Goal: Task Accomplishment & Management: Use online tool/utility

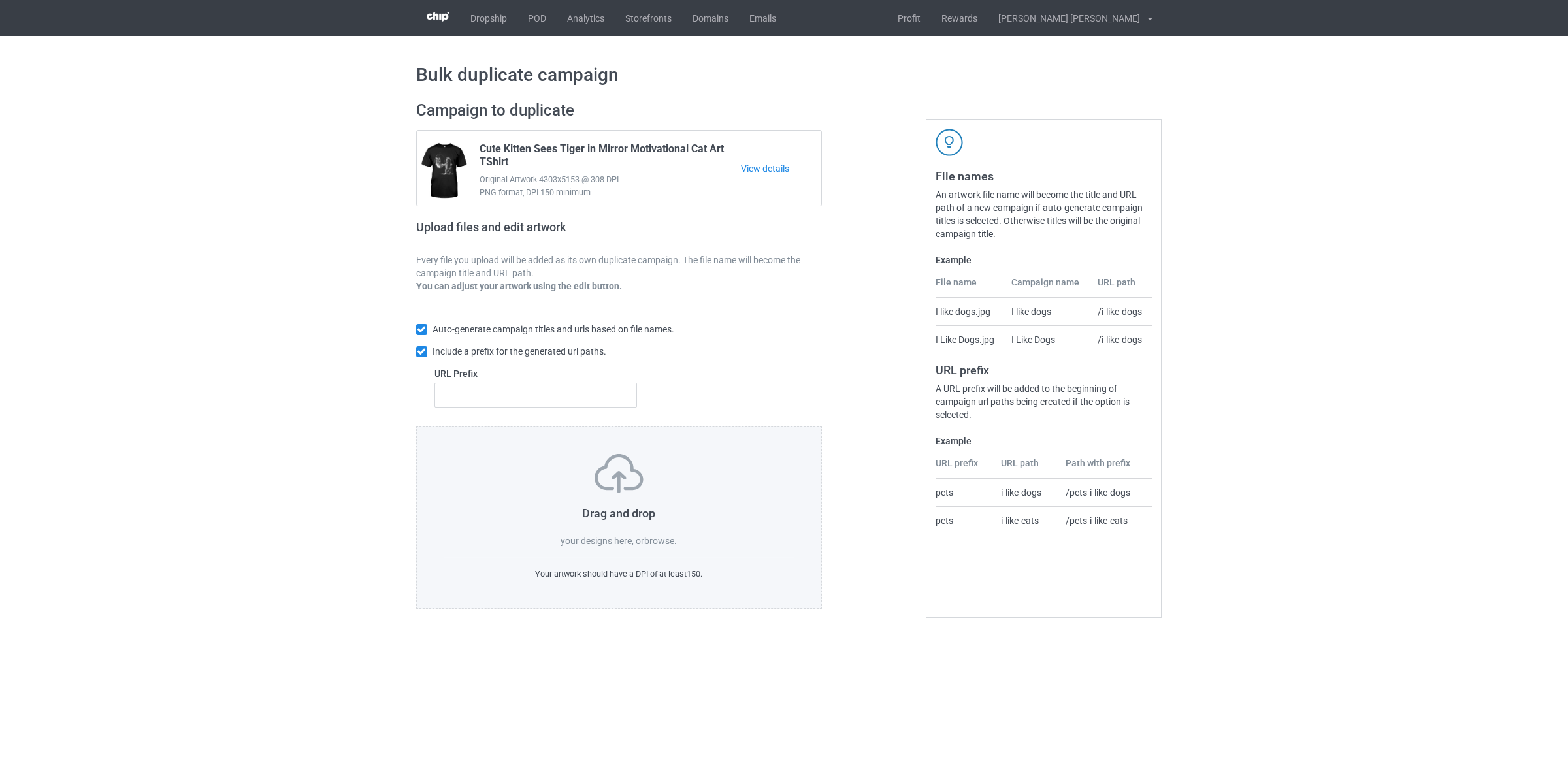
click at [658, 537] on label "browse" at bounding box center [659, 541] width 30 height 11
click at [0, 0] on input "browse" at bounding box center [0, 0] width 0 height 0
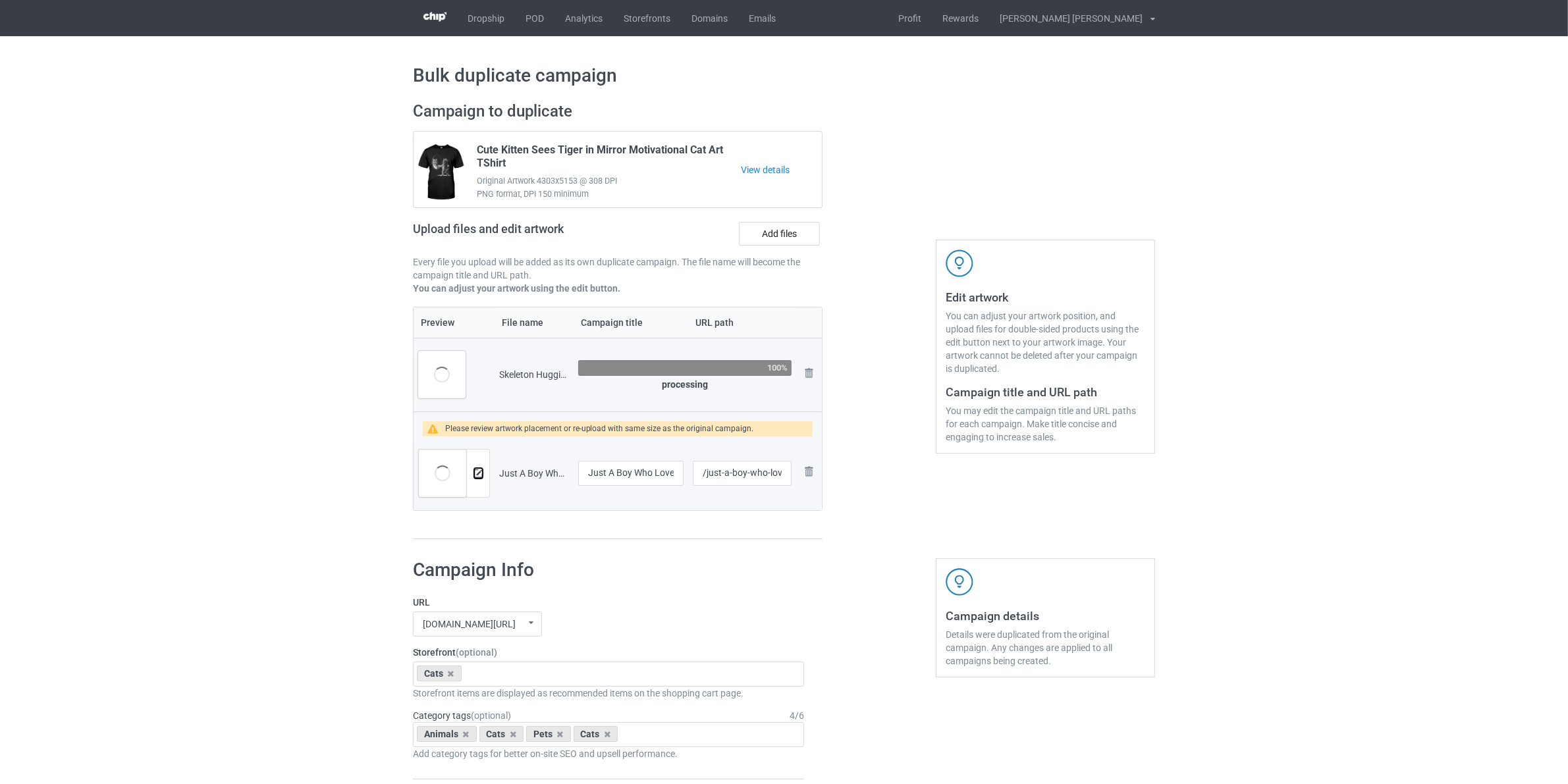
click at [478, 472] on img at bounding box center [478, 473] width 9 height 9
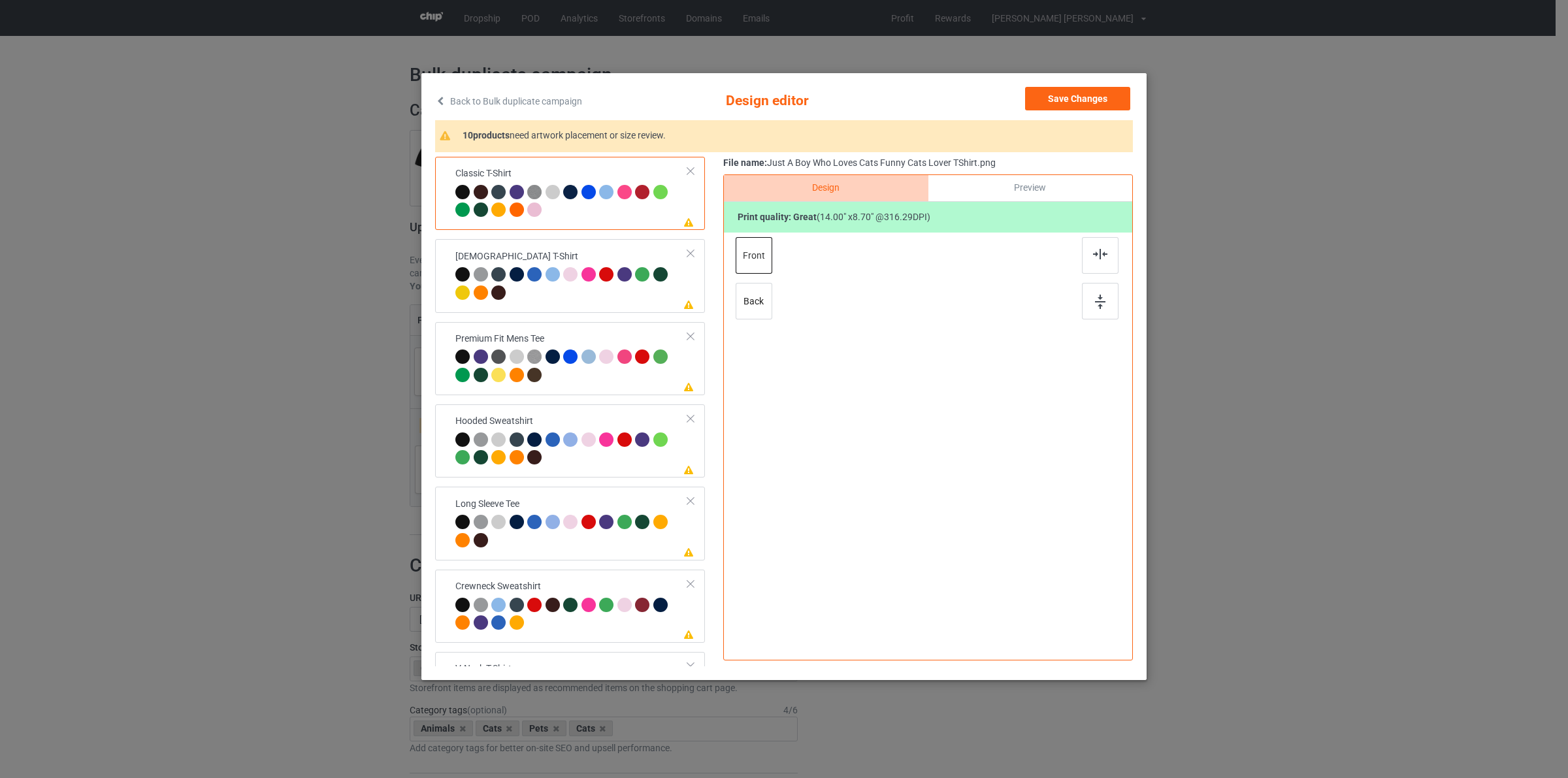
scroll to position [311, 0]
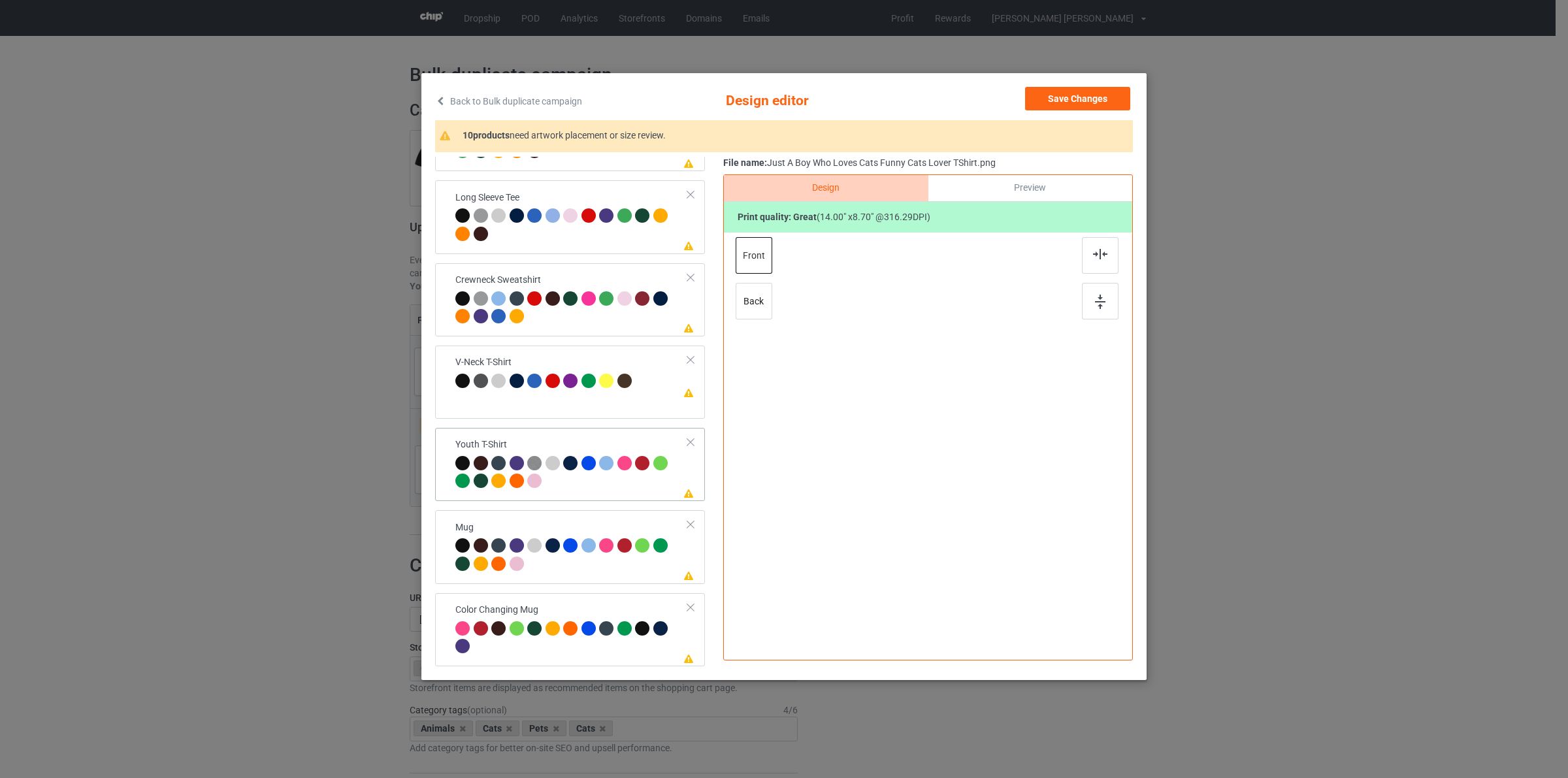
click at [549, 493] on td "Please review artwork placement Youth T-Shirt" at bounding box center [572, 464] width 247 height 63
click at [568, 544] on div at bounding box center [570, 545] width 15 height 15
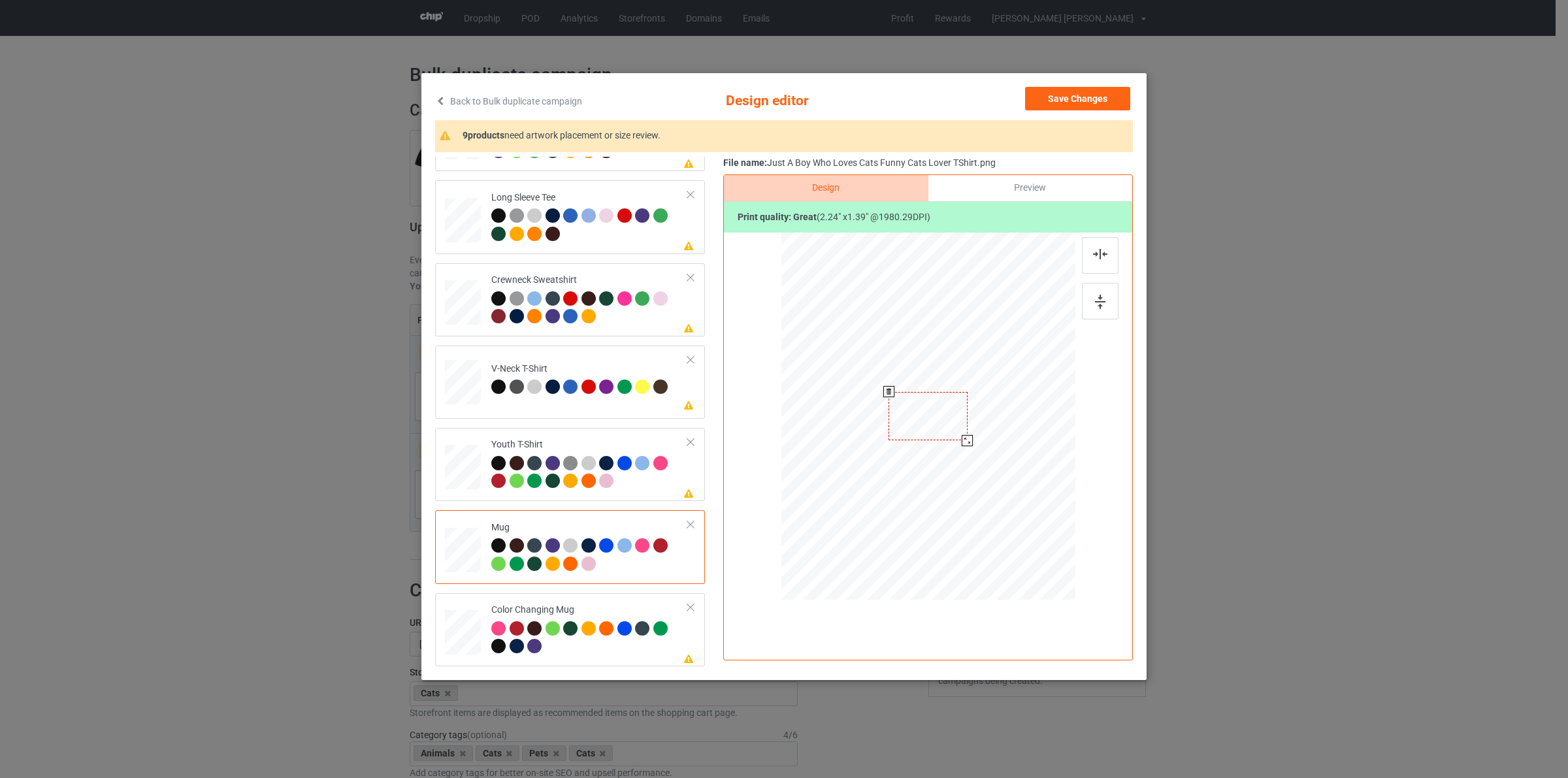
drag, startPoint x: 1013, startPoint y: 470, endPoint x: 959, endPoint y: 450, distance: 57.6
click at [959, 450] on div at bounding box center [928, 415] width 294 height 122
drag, startPoint x: 980, startPoint y: 410, endPoint x: 1016, endPoint y: 412, distance: 36.1
click at [1016, 412] on div at bounding box center [1008, 419] width 78 height 49
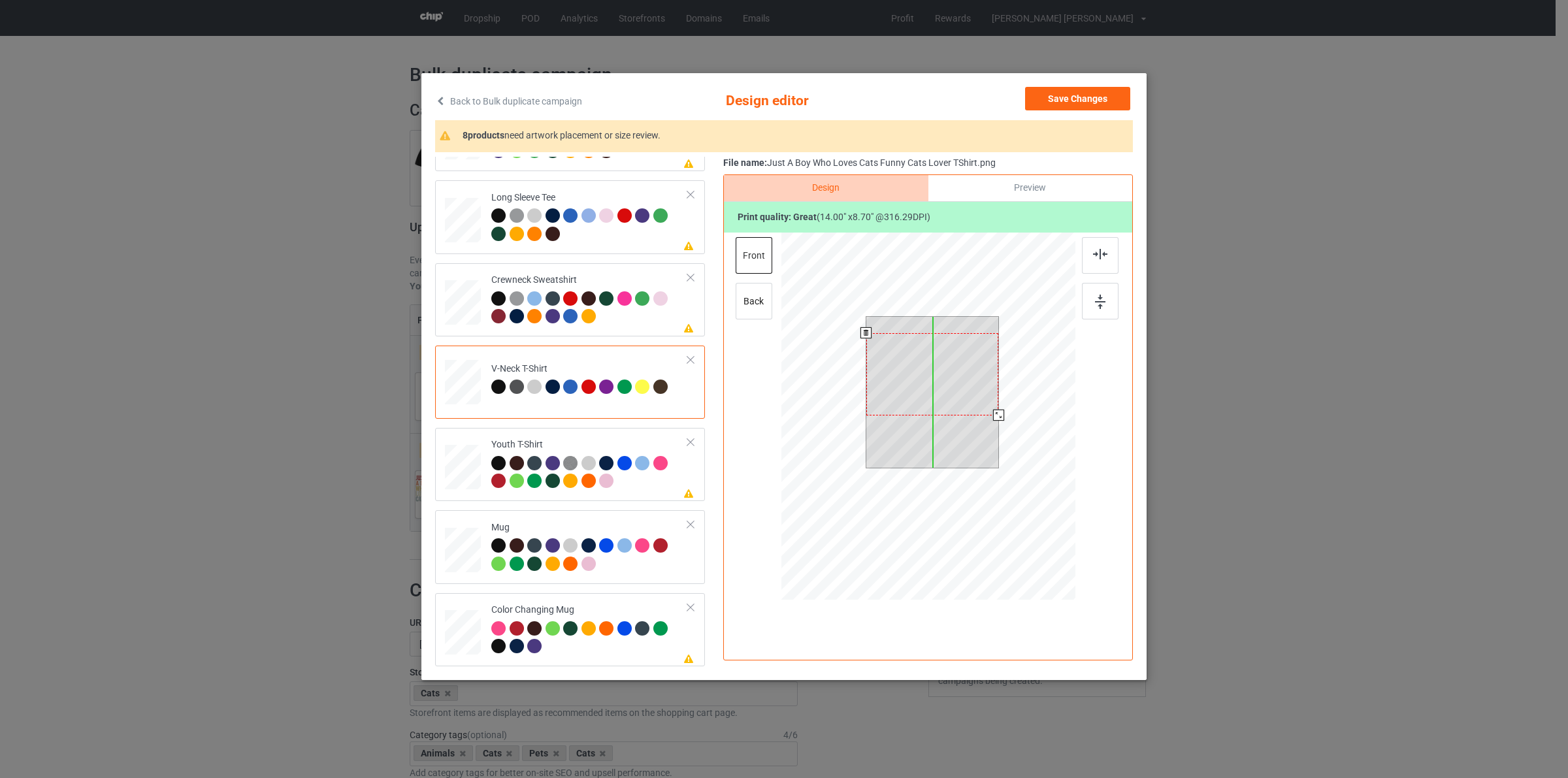
drag, startPoint x: 968, startPoint y: 361, endPoint x: 968, endPoint y: 377, distance: 16.0
click at [968, 377] on div at bounding box center [932, 374] width 133 height 82
click at [938, 396] on div at bounding box center [932, 371] width 133 height 82
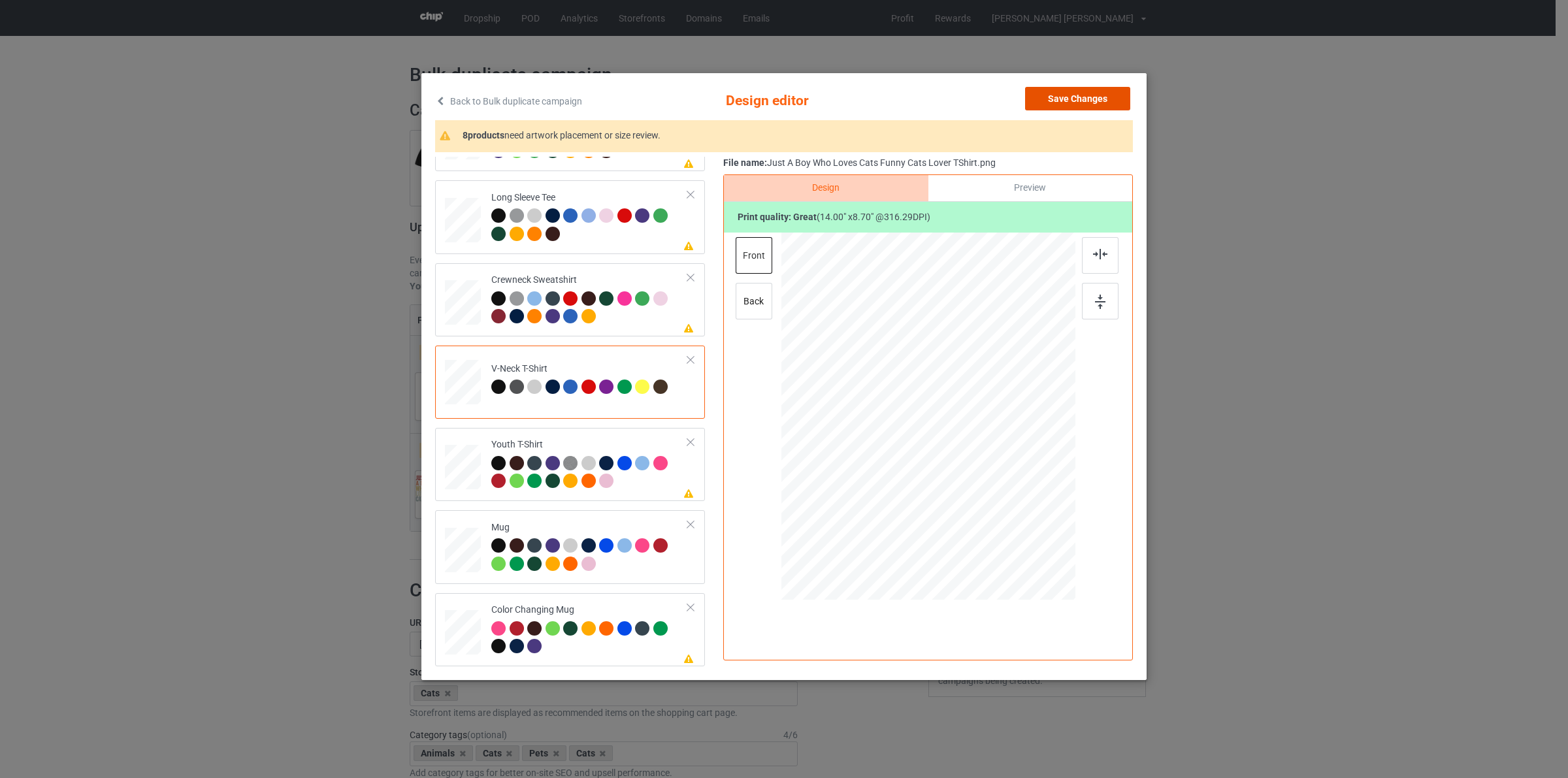
drag, startPoint x: 1086, startPoint y: 94, endPoint x: 992, endPoint y: 134, distance: 102.2
click at [1085, 94] on button "Save Changes" at bounding box center [1078, 99] width 106 height 24
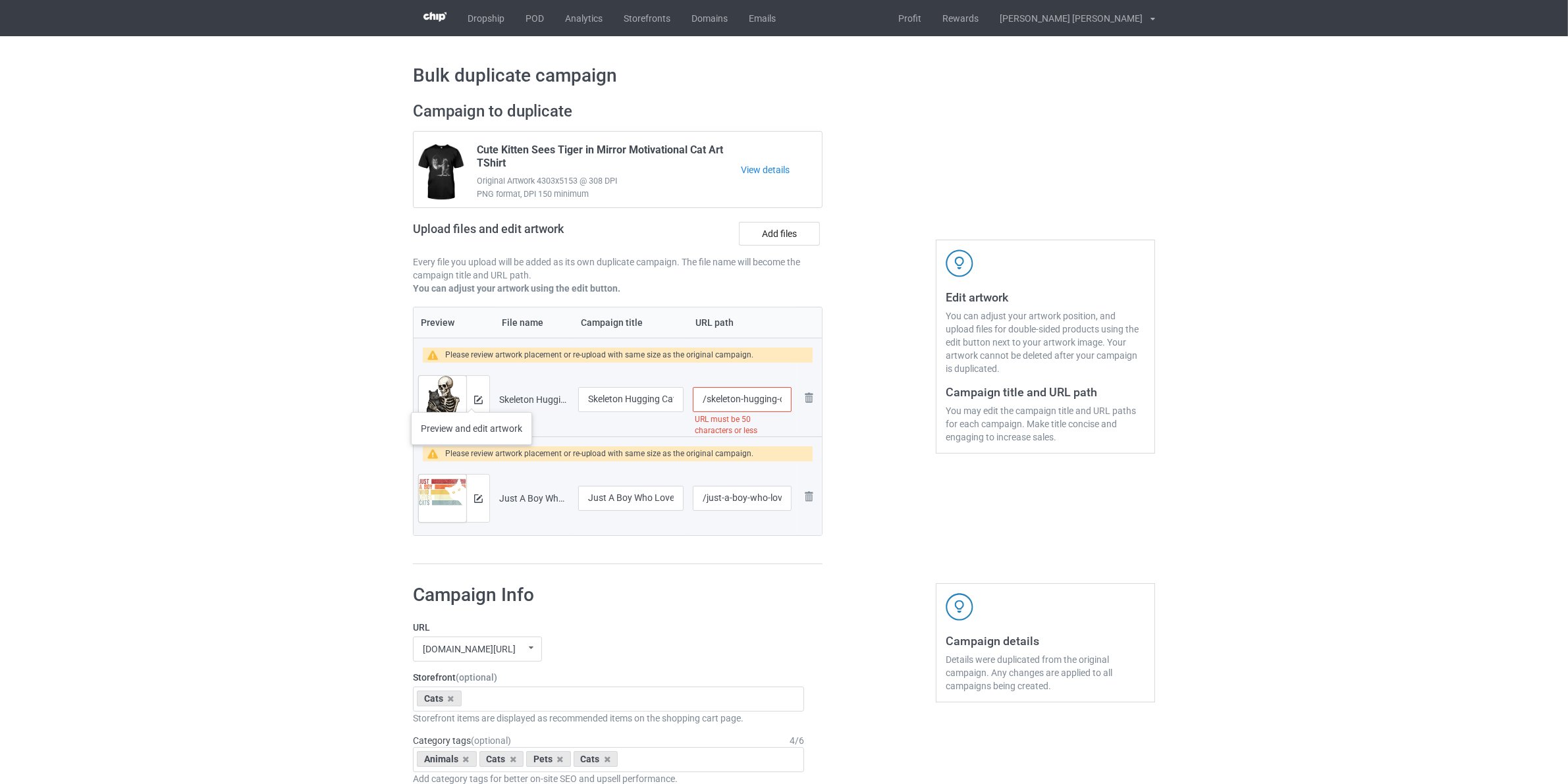
click at [469, 395] on div at bounding box center [477, 399] width 23 height 47
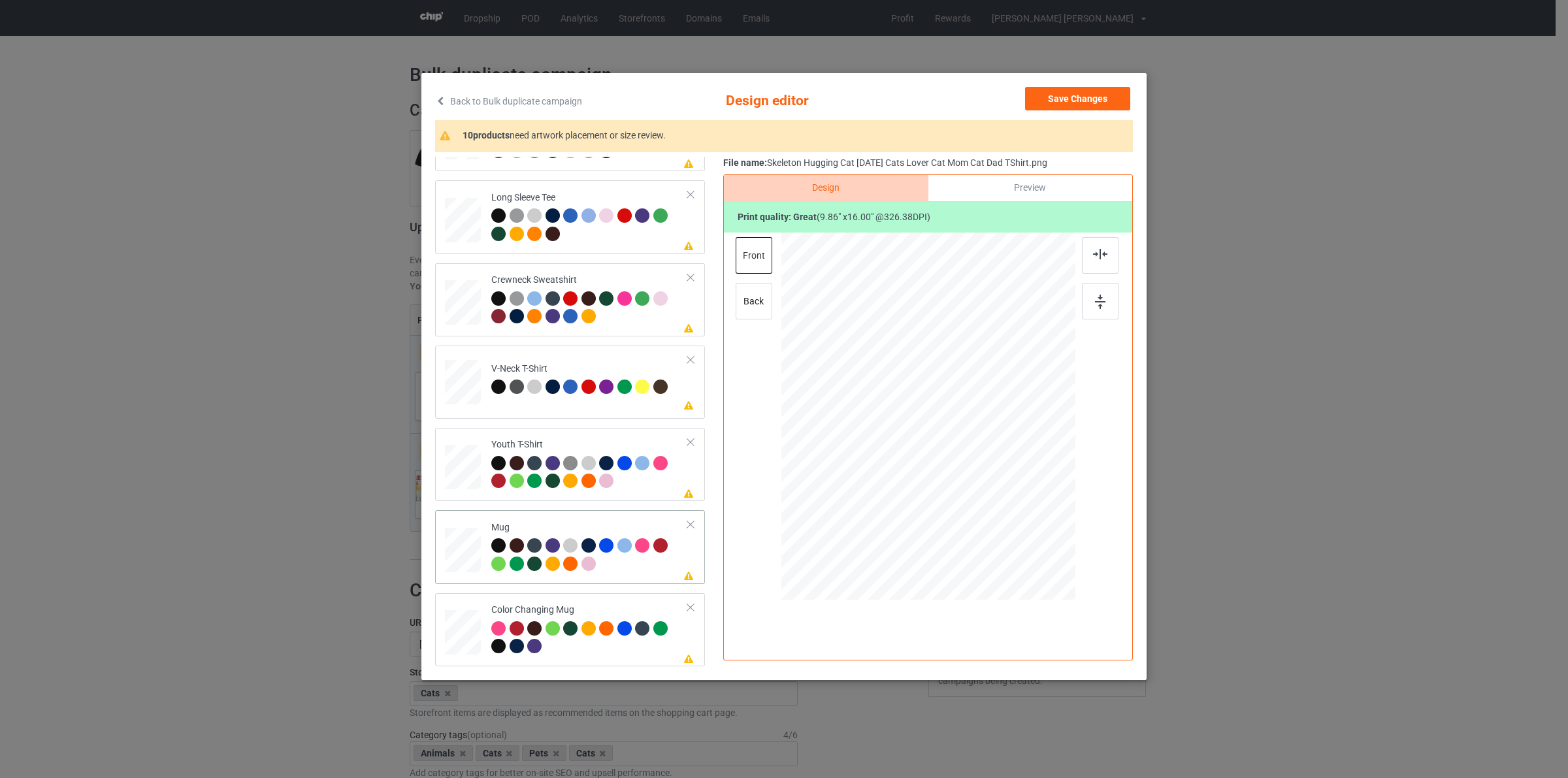
click at [570, 565] on div at bounding box center [570, 564] width 15 height 15
drag, startPoint x: 1014, startPoint y: 556, endPoint x: 987, endPoint y: 425, distance: 133.8
click at [987, 425] on div at bounding box center [928, 415] width 294 height 122
drag, startPoint x: 926, startPoint y: 426, endPoint x: 1006, endPoint y: 426, distance: 80.0
click at [1006, 426] on div at bounding box center [1008, 416] width 64 height 104
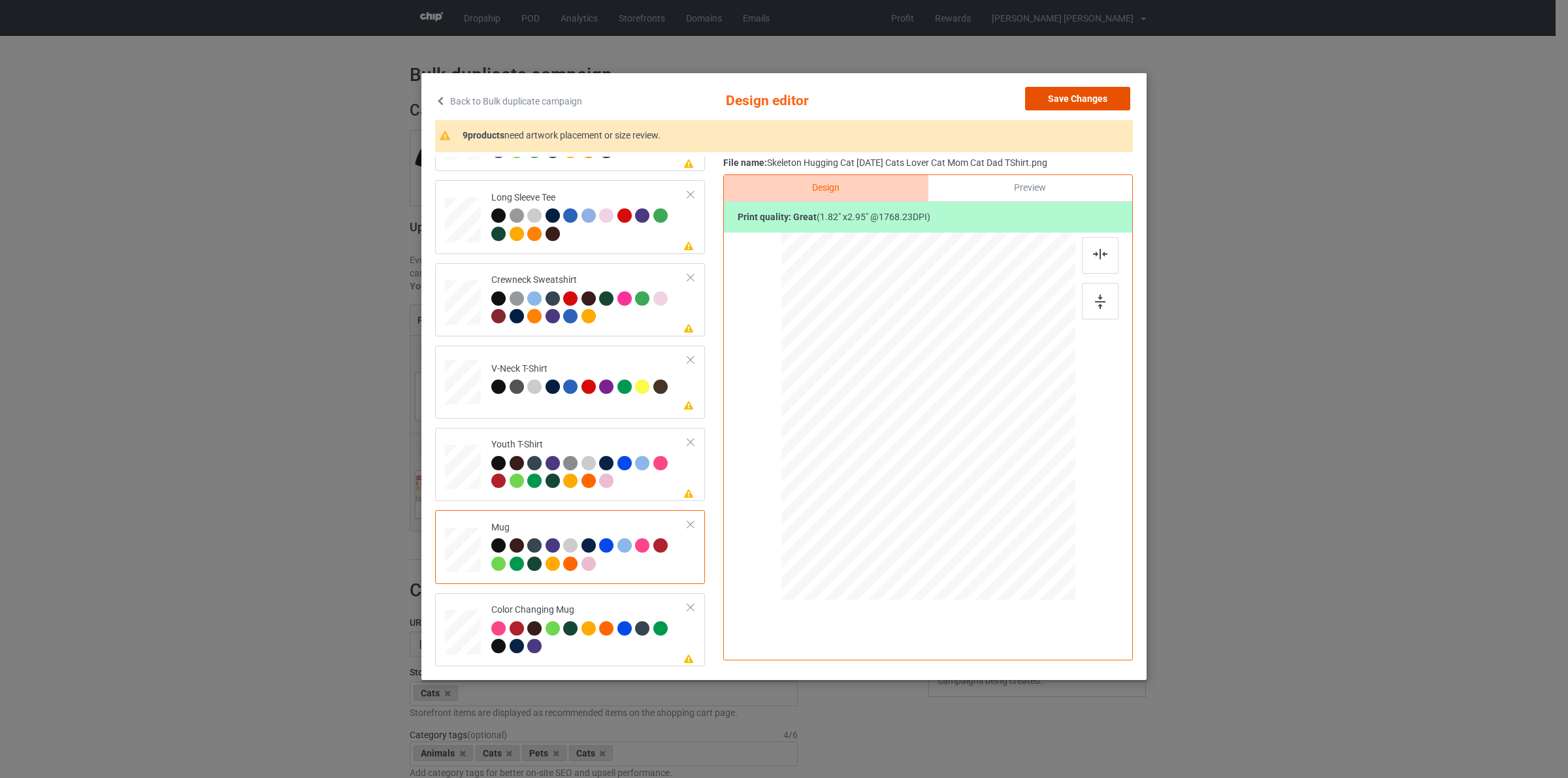
click at [1066, 102] on button "Save Changes" at bounding box center [1078, 99] width 106 height 24
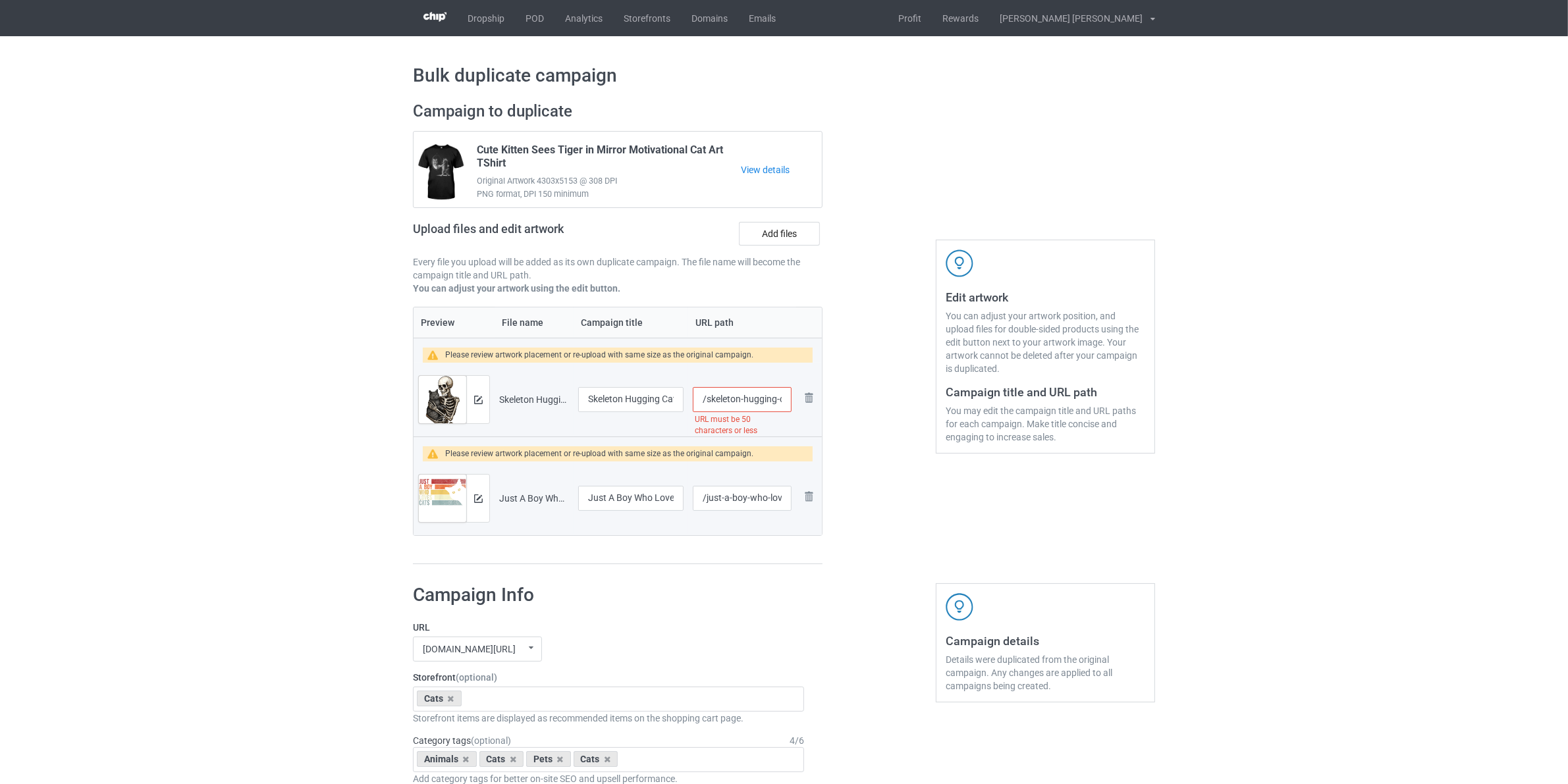
click at [709, 397] on input "/skeleton-hugging-cat-halloween-cats-lover-cat-mom-cat-dad-tshirt" at bounding box center [742, 400] width 99 height 25
drag, startPoint x: 785, startPoint y: 403, endPoint x: 926, endPoint y: 416, distance: 141.6
click at [925, 416] on div "Campaign to duplicate Cute Kitten Sees Tiger in Mirror Motivational Cat Art TSh…" at bounding box center [784, 333] width 760 height 482
type input "/cats-skeleton-hugg"
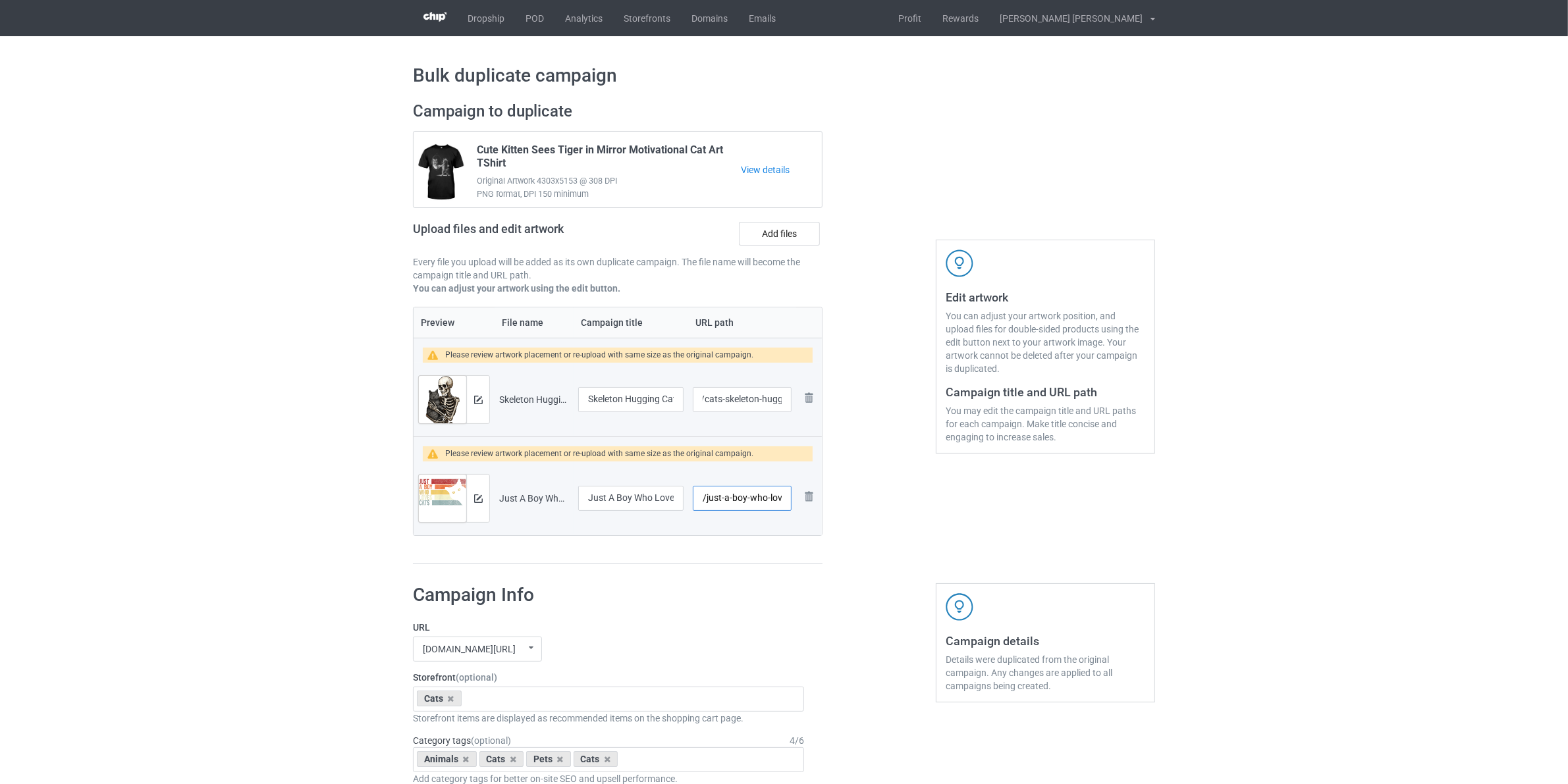
click at [706, 499] on input "/just-a-boy-who-loves-cats-funny-cats-lover-tshirt" at bounding box center [742, 498] width 99 height 25
drag, startPoint x: 784, startPoint y: 499, endPoint x: 899, endPoint y: 540, distance: 122.1
click at [902, 528] on div "Campaign to duplicate Cute Kitten Sees Tiger in Mirror Motivational Cat Art TSh…" at bounding box center [784, 333] width 760 height 482
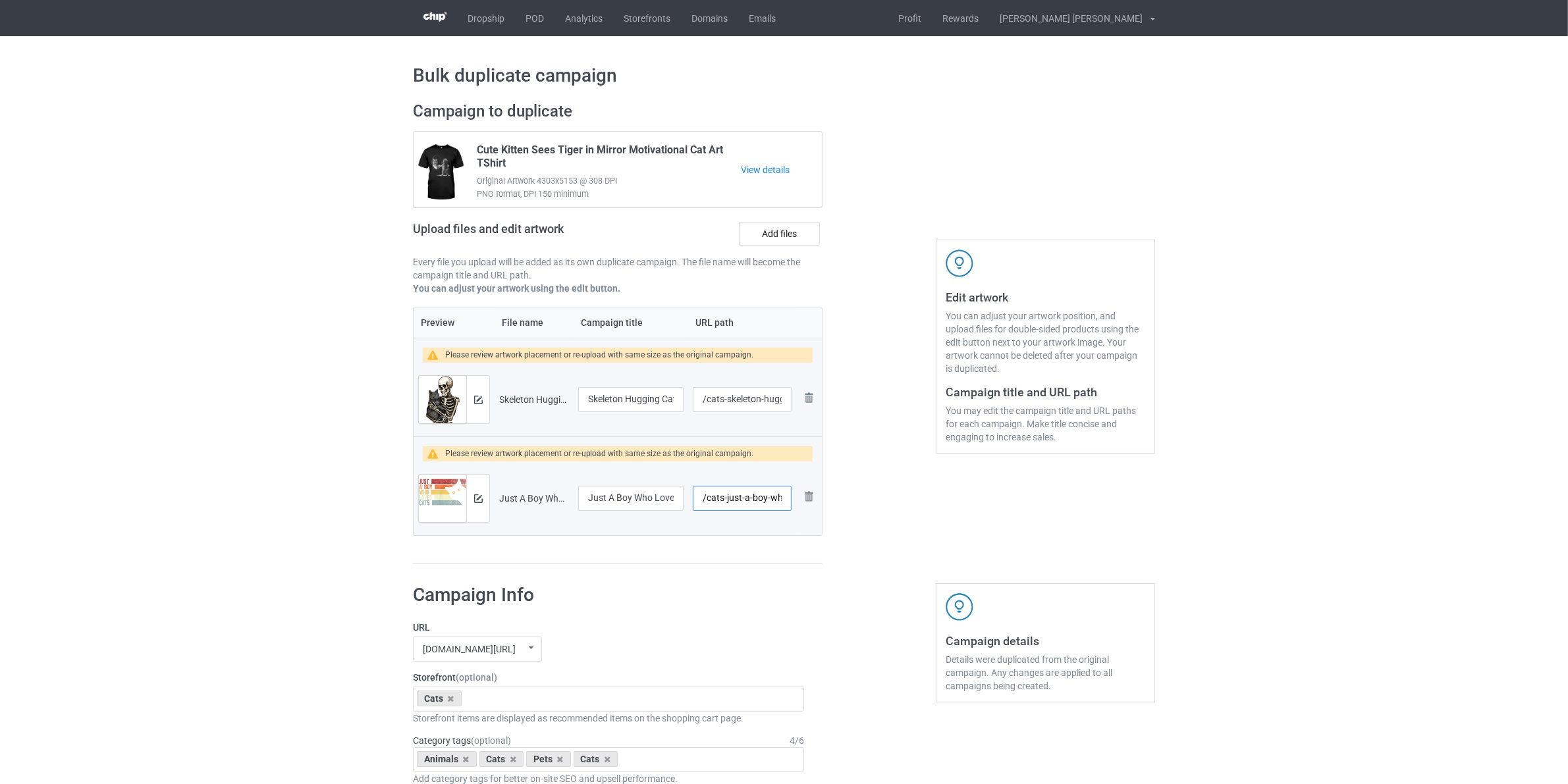
type input "/cats-just-a-boy-wh"
click at [867, 500] on div at bounding box center [879, 333] width 95 height 482
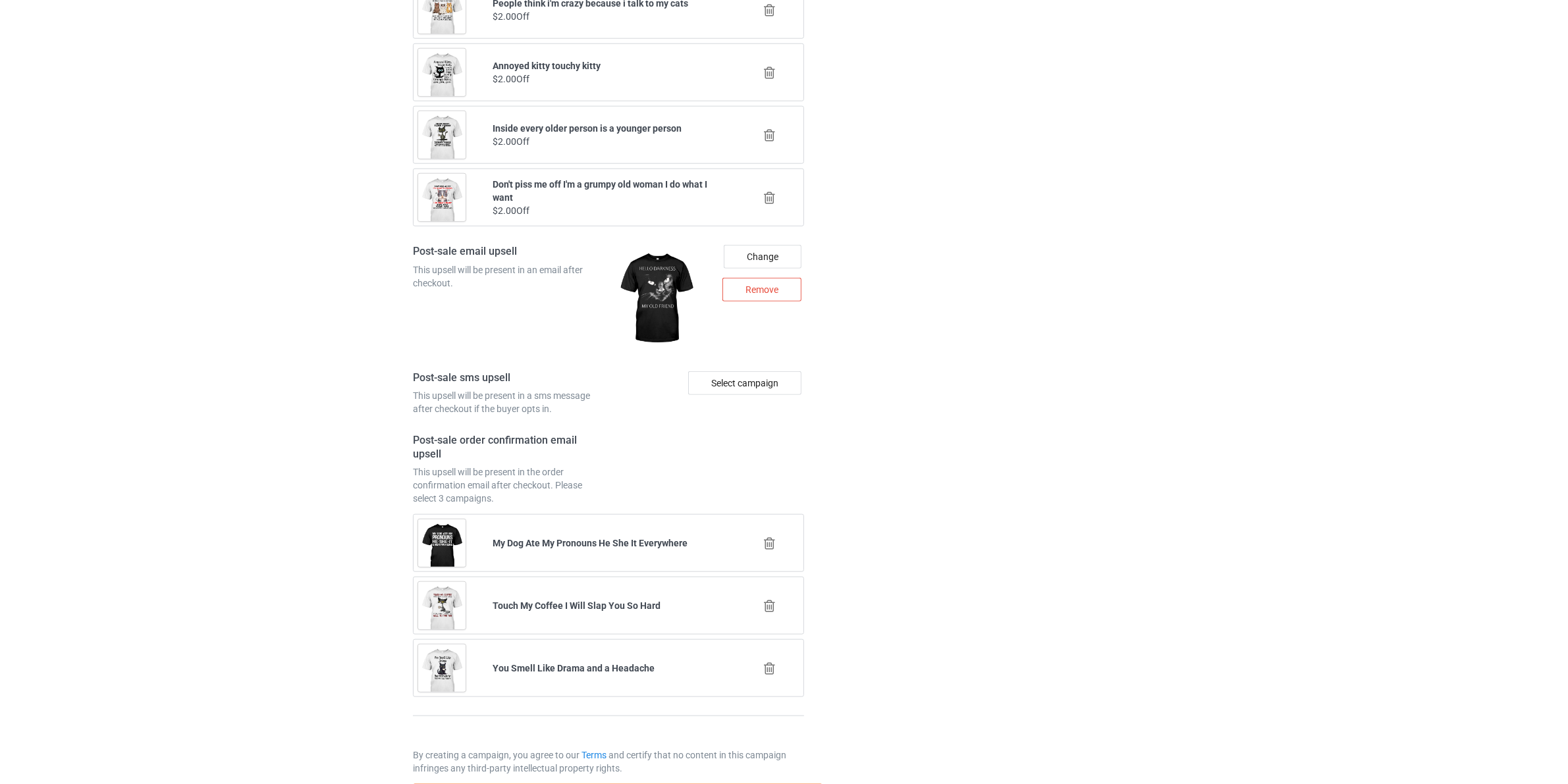
scroll to position [1726, 0]
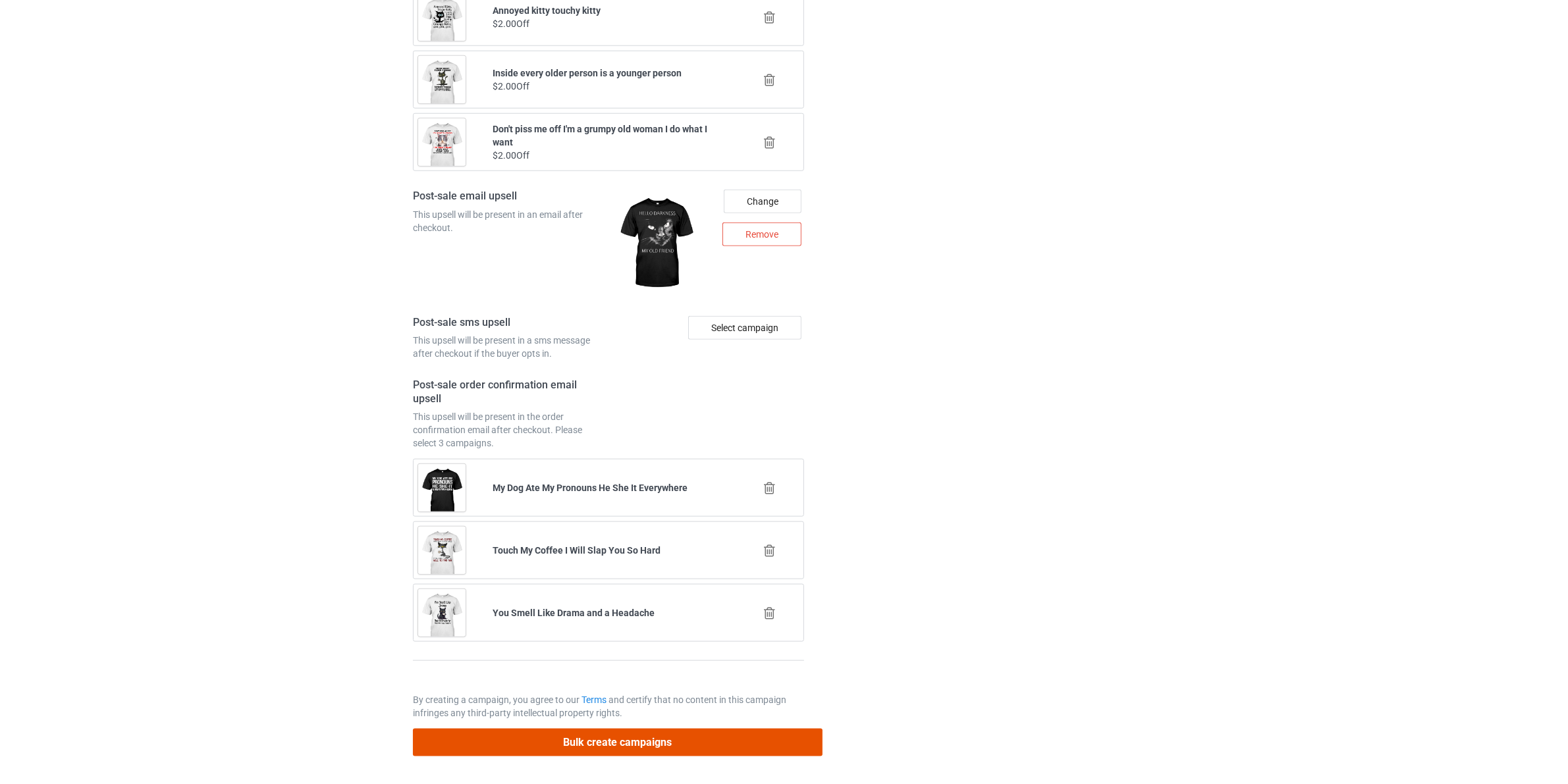
drag, startPoint x: 655, startPoint y: 742, endPoint x: 654, endPoint y: 726, distance: 16.0
click at [656, 742] on button "Bulk create campaigns" at bounding box center [617, 742] width 409 height 27
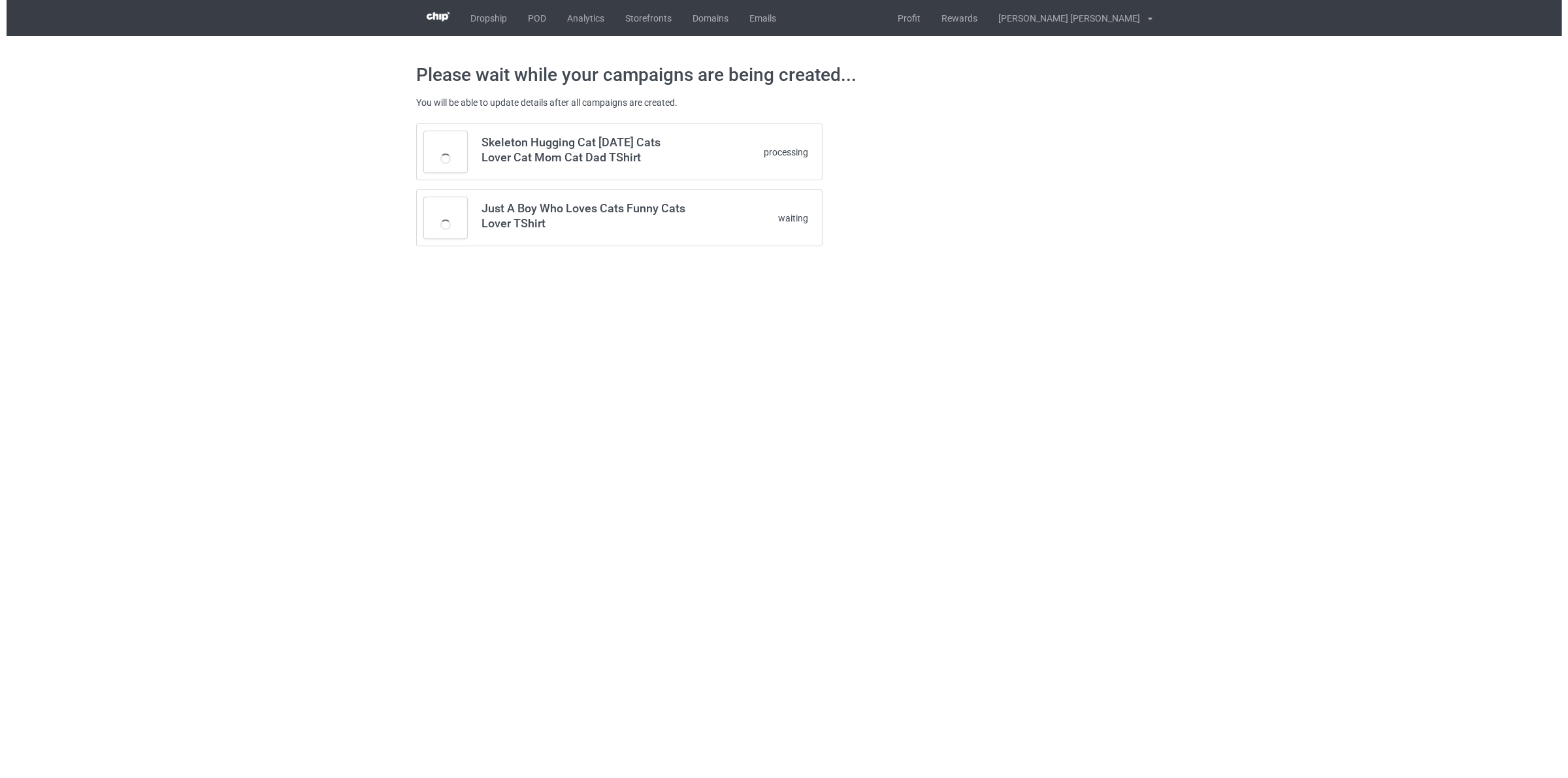
scroll to position [0, 0]
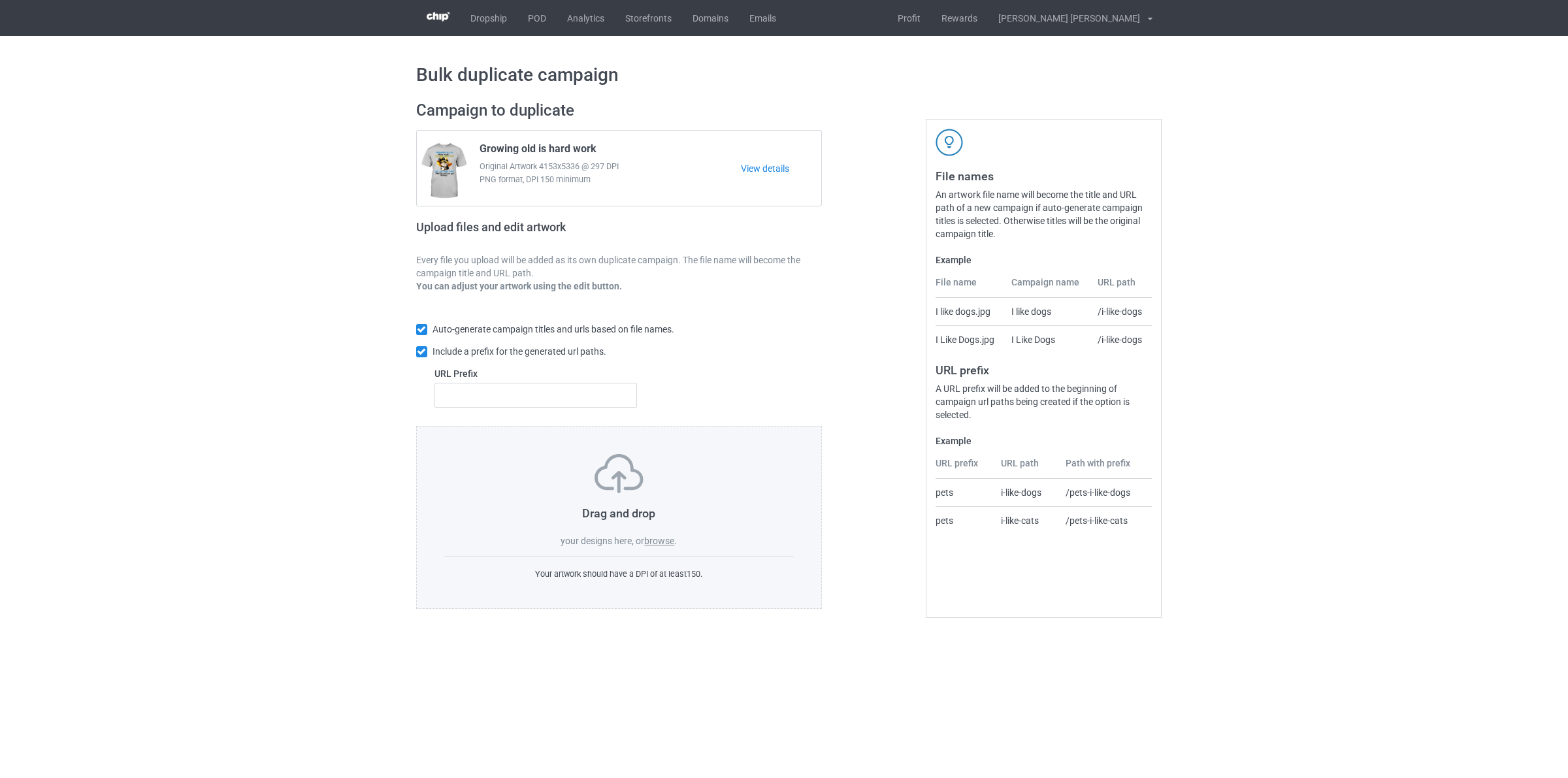
click at [645, 547] on div "Drag and drop your designs here, or browse ." at bounding box center [619, 501] width 350 height 94
click at [648, 545] on label "browse" at bounding box center [659, 541] width 30 height 11
click at [0, 0] on input "browse" at bounding box center [0, 0] width 0 height 0
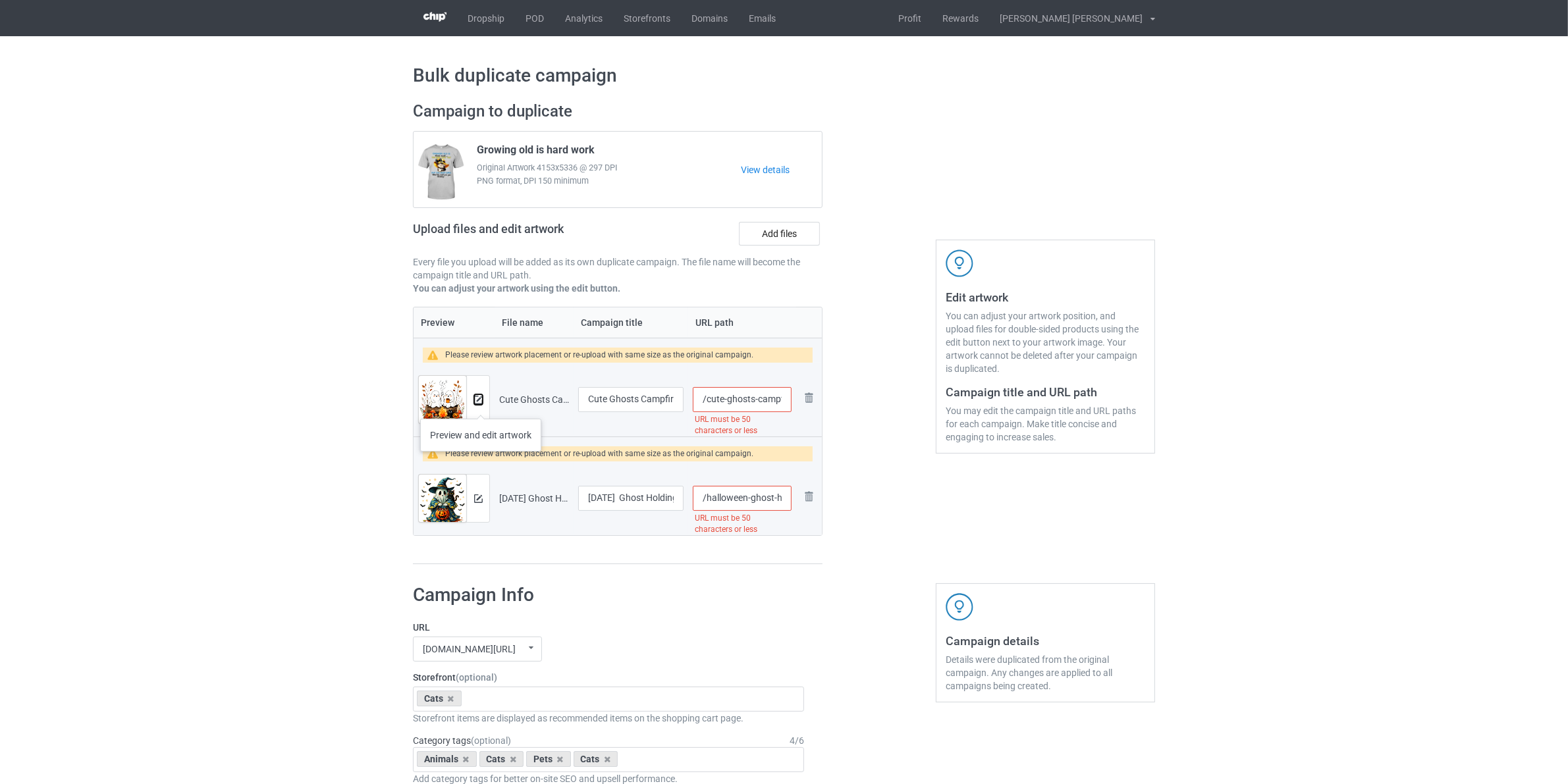
click at [481, 405] on button at bounding box center [478, 399] width 9 height 11
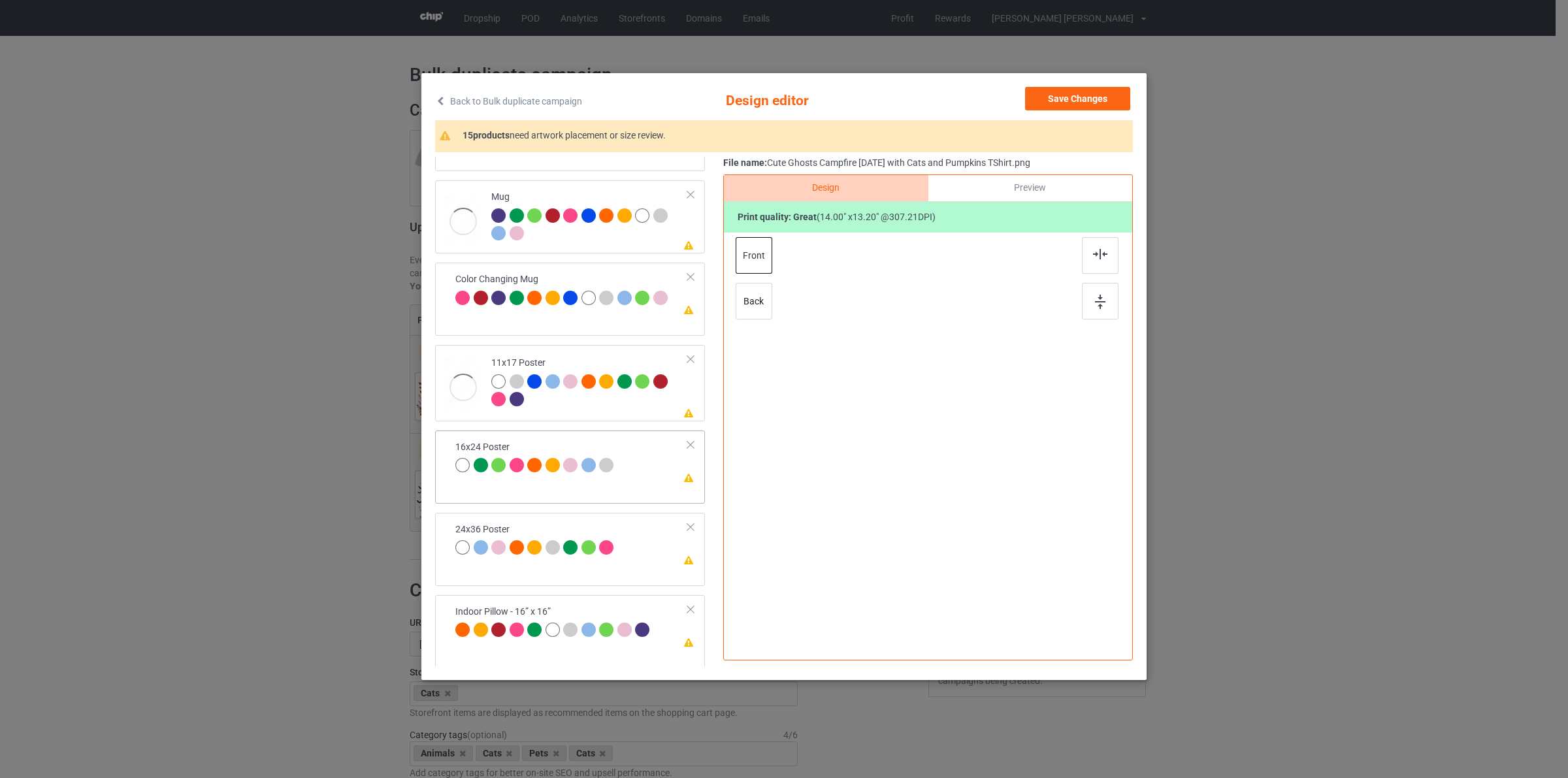
click at [599, 501] on div "Please review artwork placement 16x24 Poster" at bounding box center [570, 467] width 270 height 73
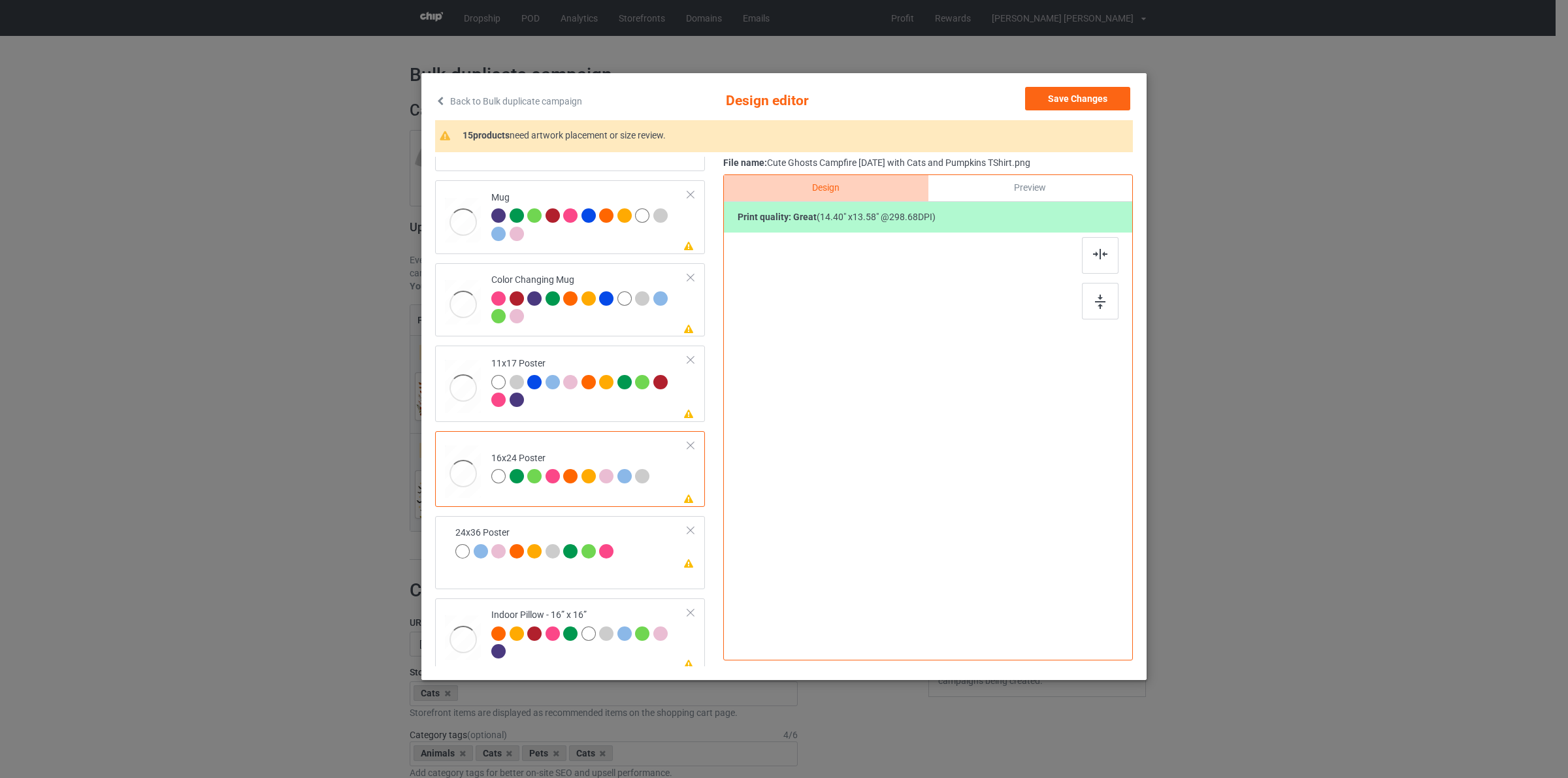
scroll to position [720, 0]
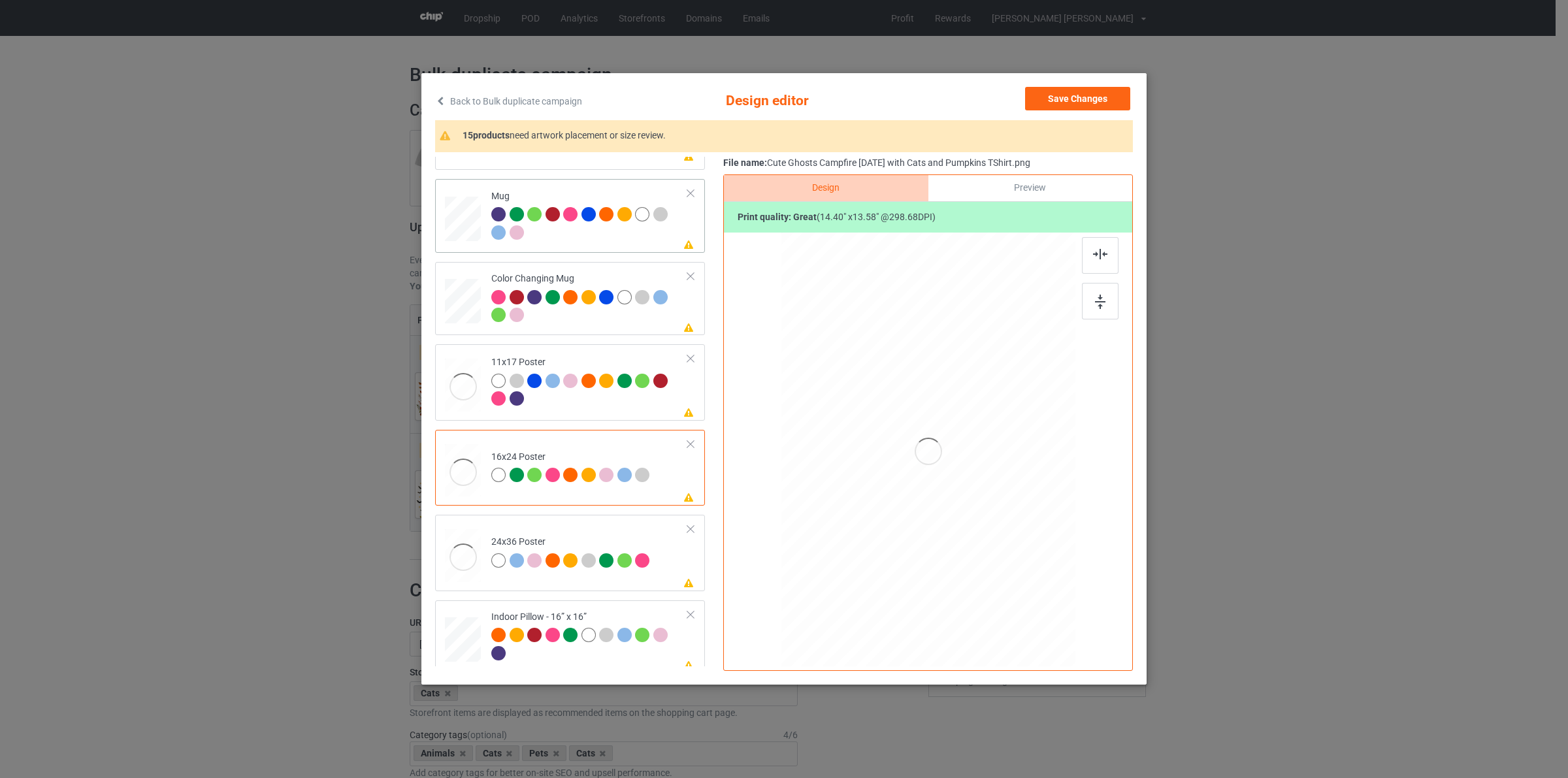
click at [452, 214] on div at bounding box center [463, 219] width 36 height 15
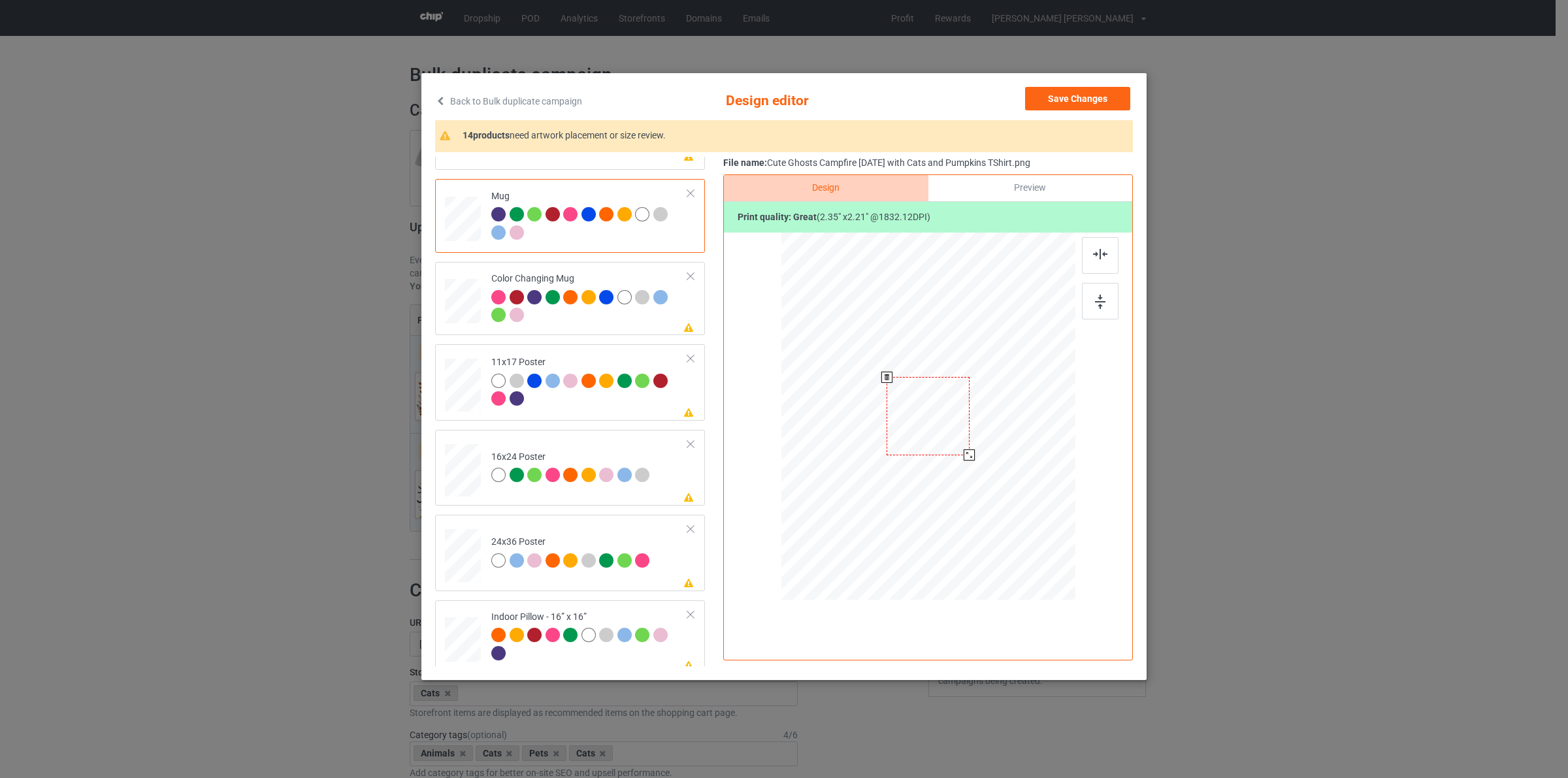
drag, startPoint x: 1015, startPoint y: 498, endPoint x: 981, endPoint y: 433, distance: 73.4
click at [981, 433] on div at bounding box center [928, 415] width 294 height 122
drag, startPoint x: 946, startPoint y: 420, endPoint x: 1026, endPoint y: 425, distance: 80.2
click at [1026, 425] on div at bounding box center [1008, 421] width 82 height 78
click at [452, 389] on div at bounding box center [464, 385] width 34 height 51
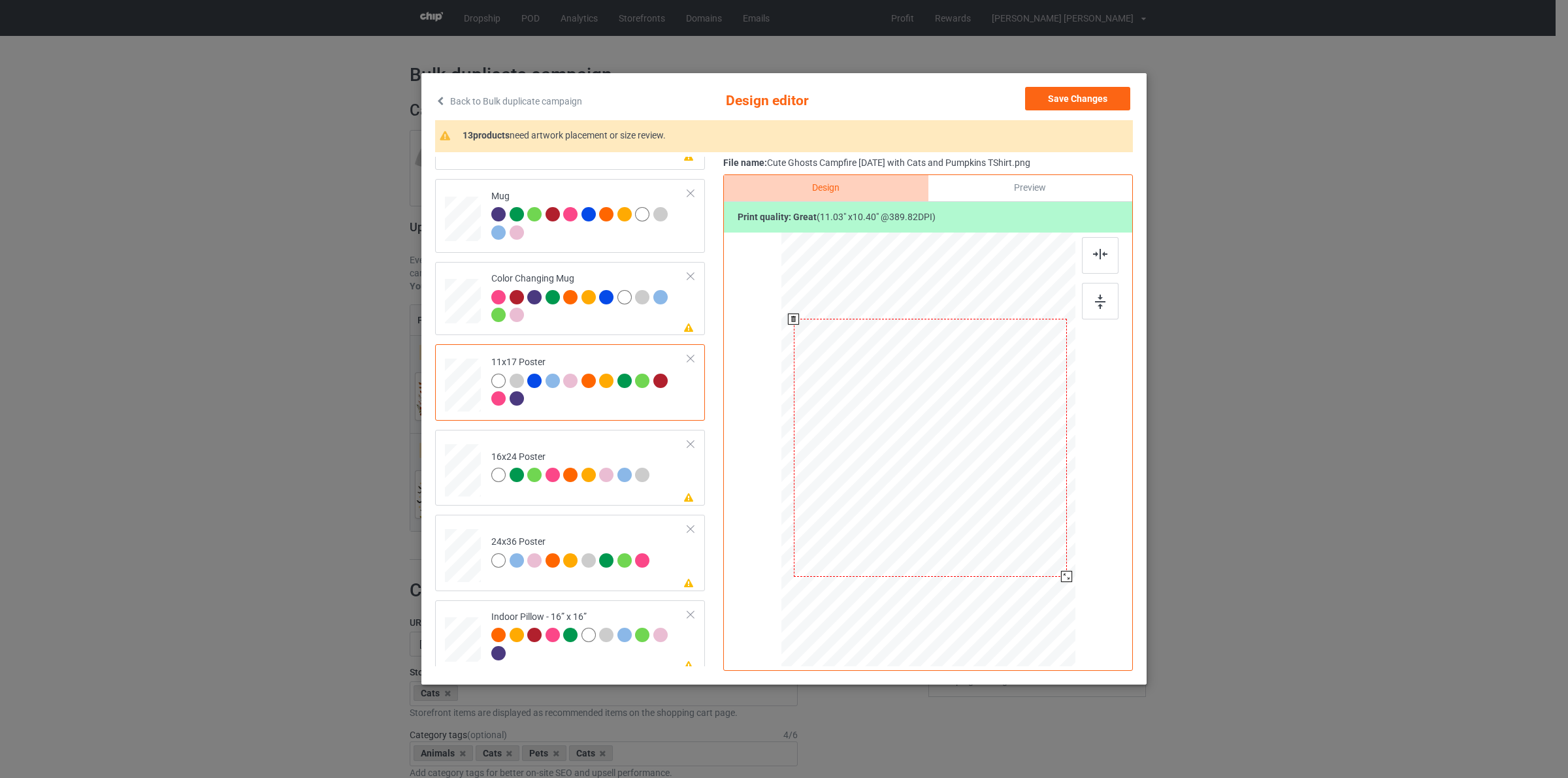
drag, startPoint x: 1014, startPoint y: 523, endPoint x: 997, endPoint y: 580, distance: 59.5
click at [1040, 591] on div at bounding box center [930, 448] width 280 height 422
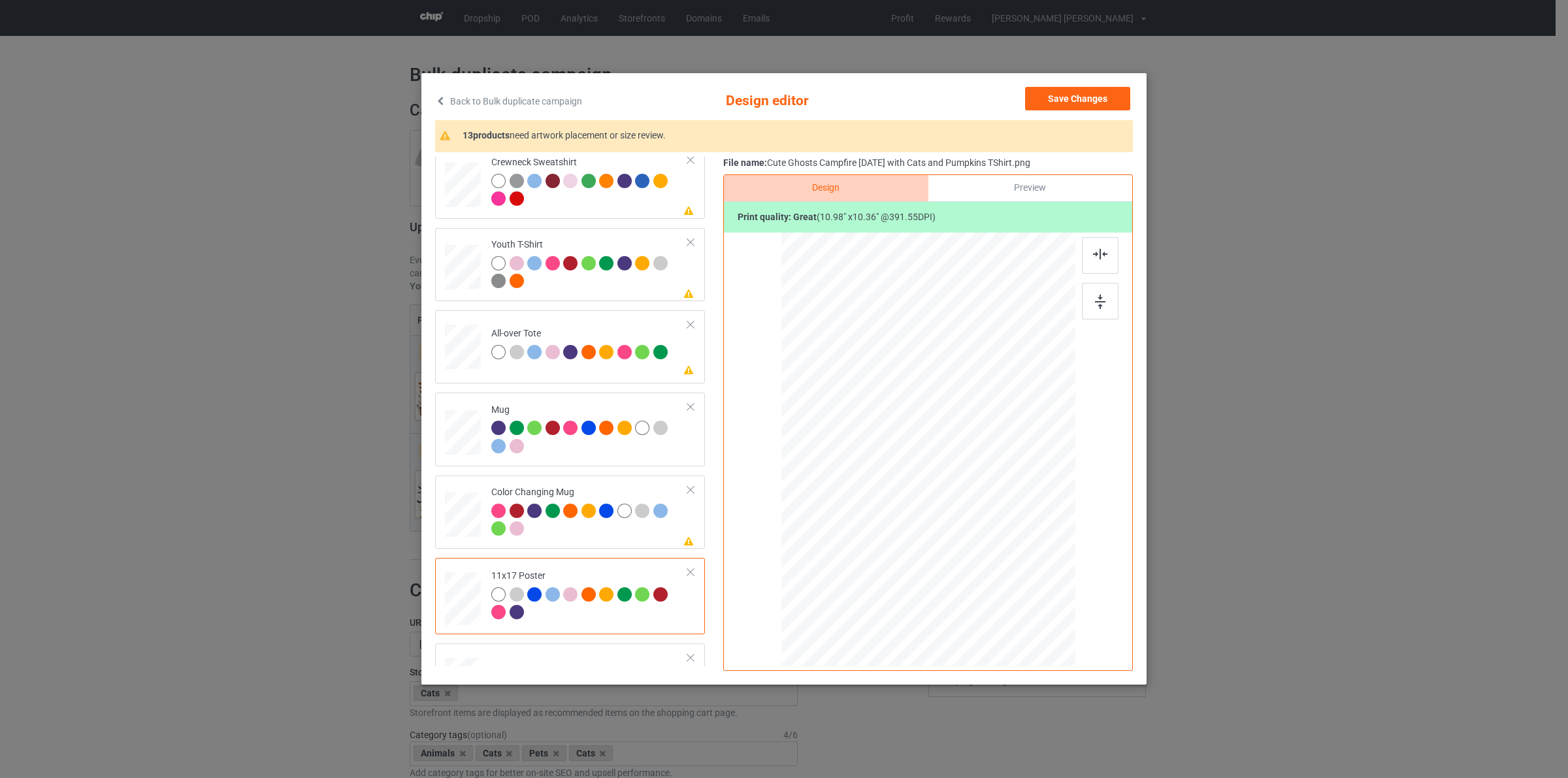
scroll to position [488, 0]
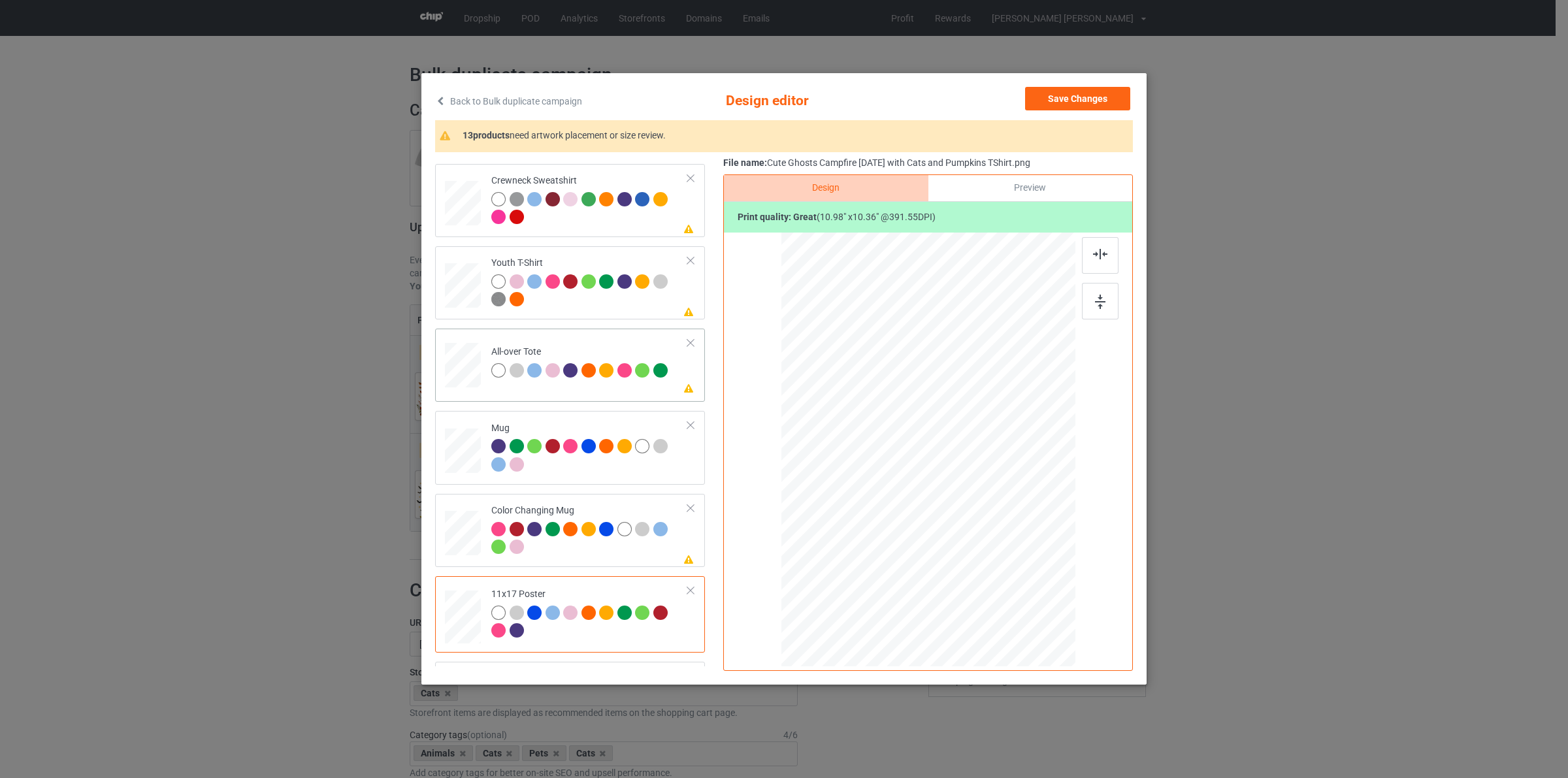
click at [531, 365] on div "All-over Tote" at bounding box center [581, 361] width 179 height 31
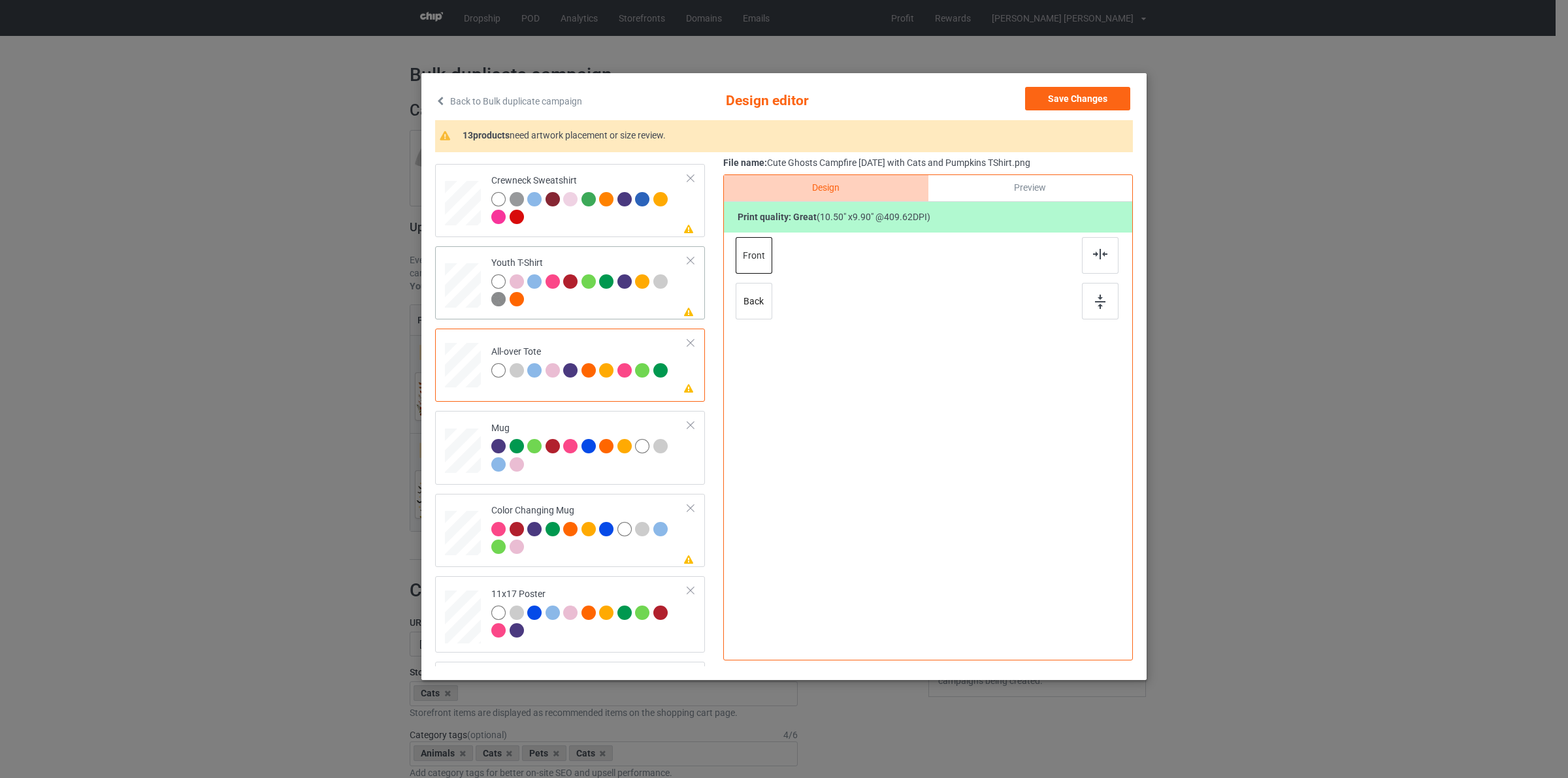
click at [524, 286] on div at bounding box center [517, 282] width 15 height 15
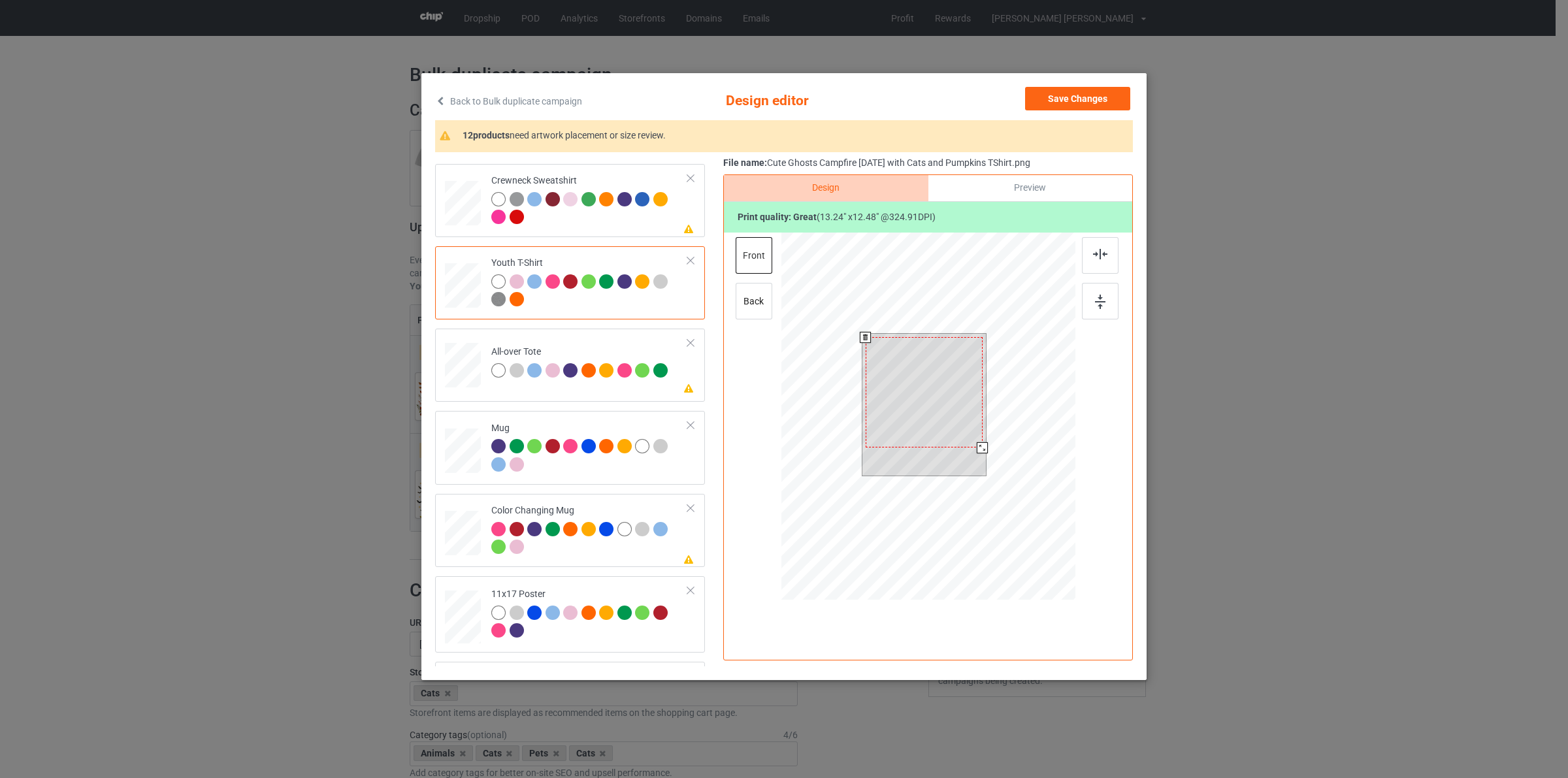
click at [981, 450] on div at bounding box center [982, 448] width 11 height 11
click at [1079, 100] on button "Save Changes" at bounding box center [1078, 99] width 106 height 24
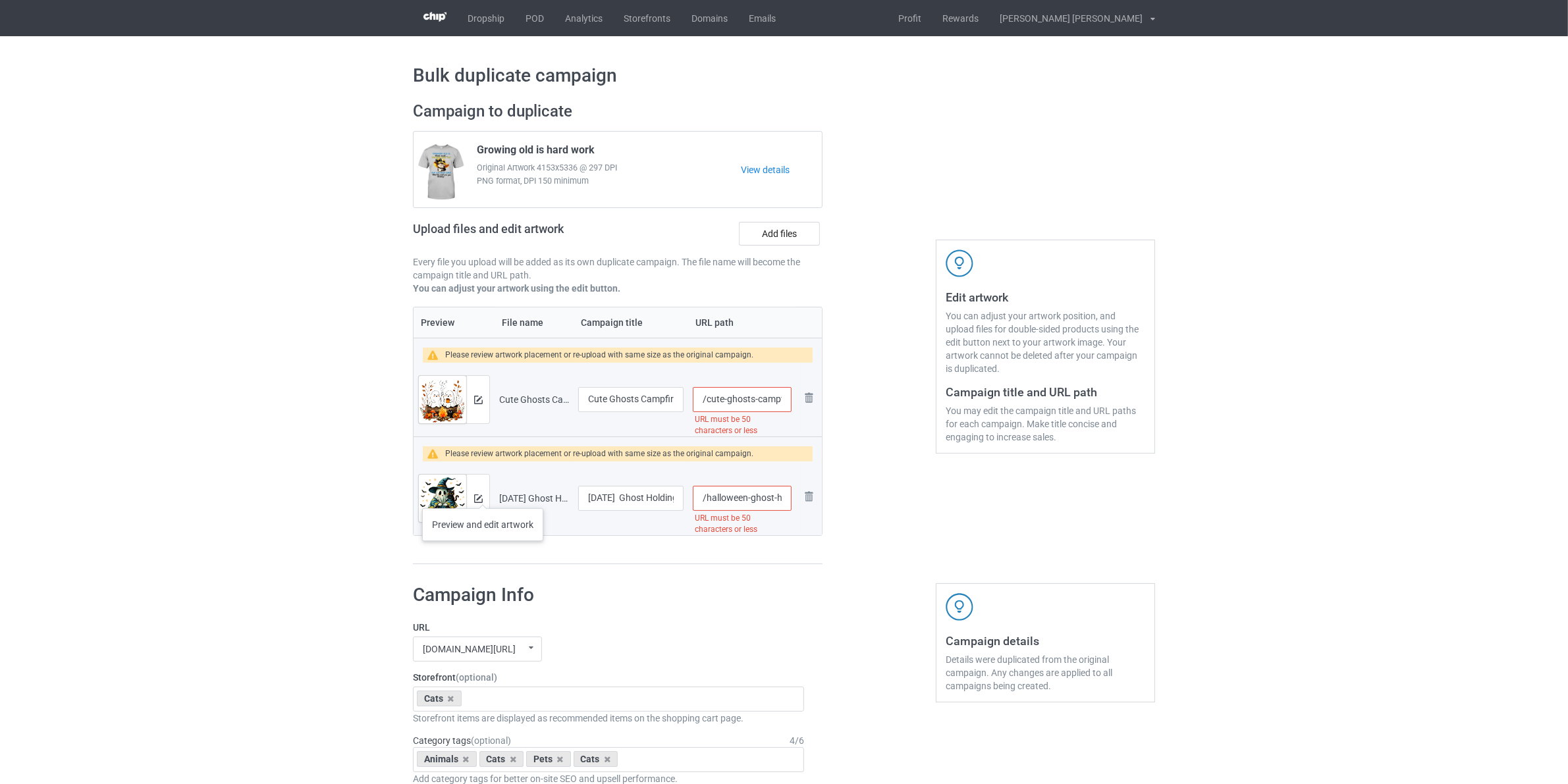
click at [483, 495] on div at bounding box center [477, 498] width 23 height 47
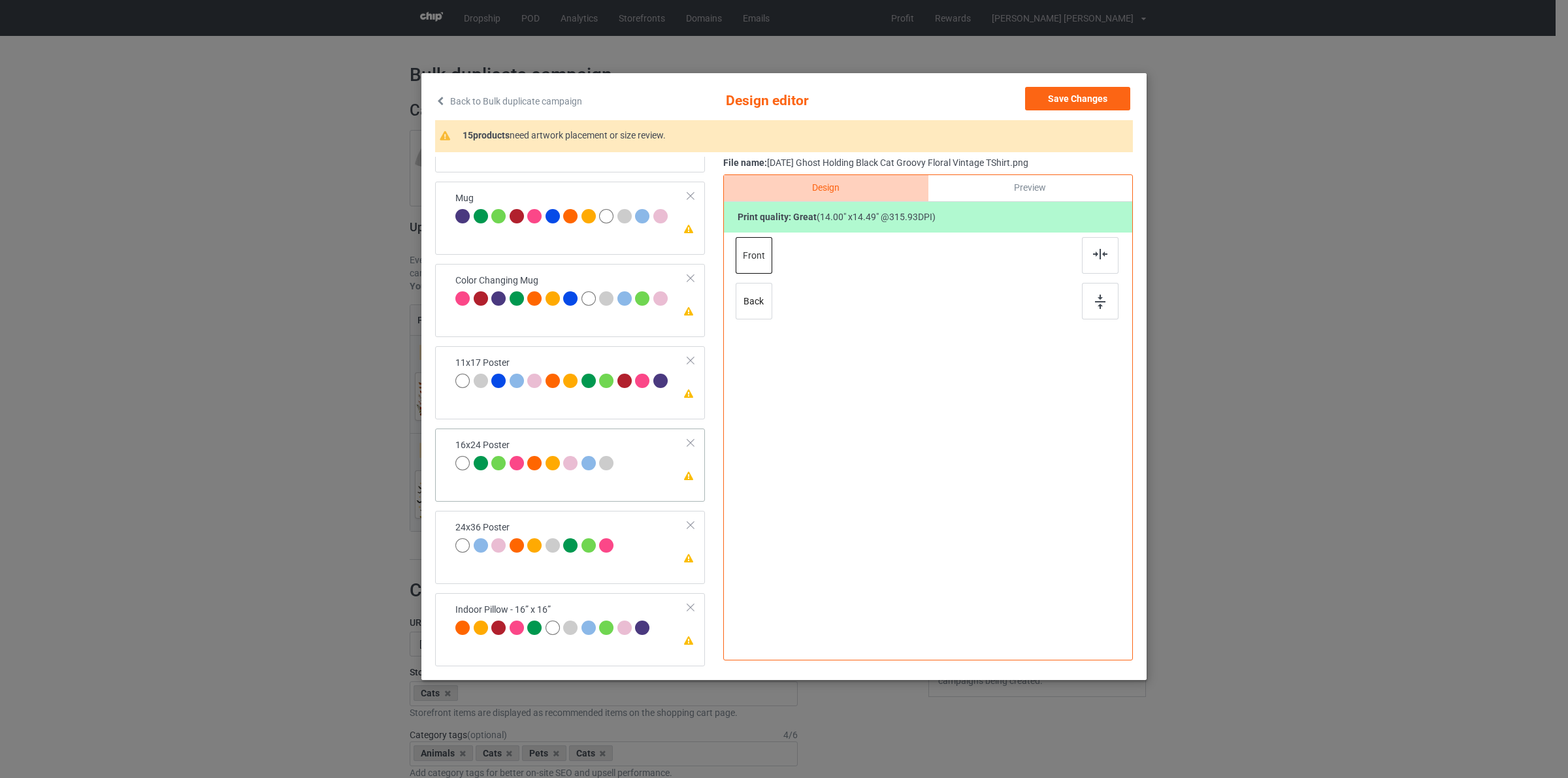
click at [541, 489] on div "Please review artwork placement 16x24 Poster" at bounding box center [570, 465] width 270 height 73
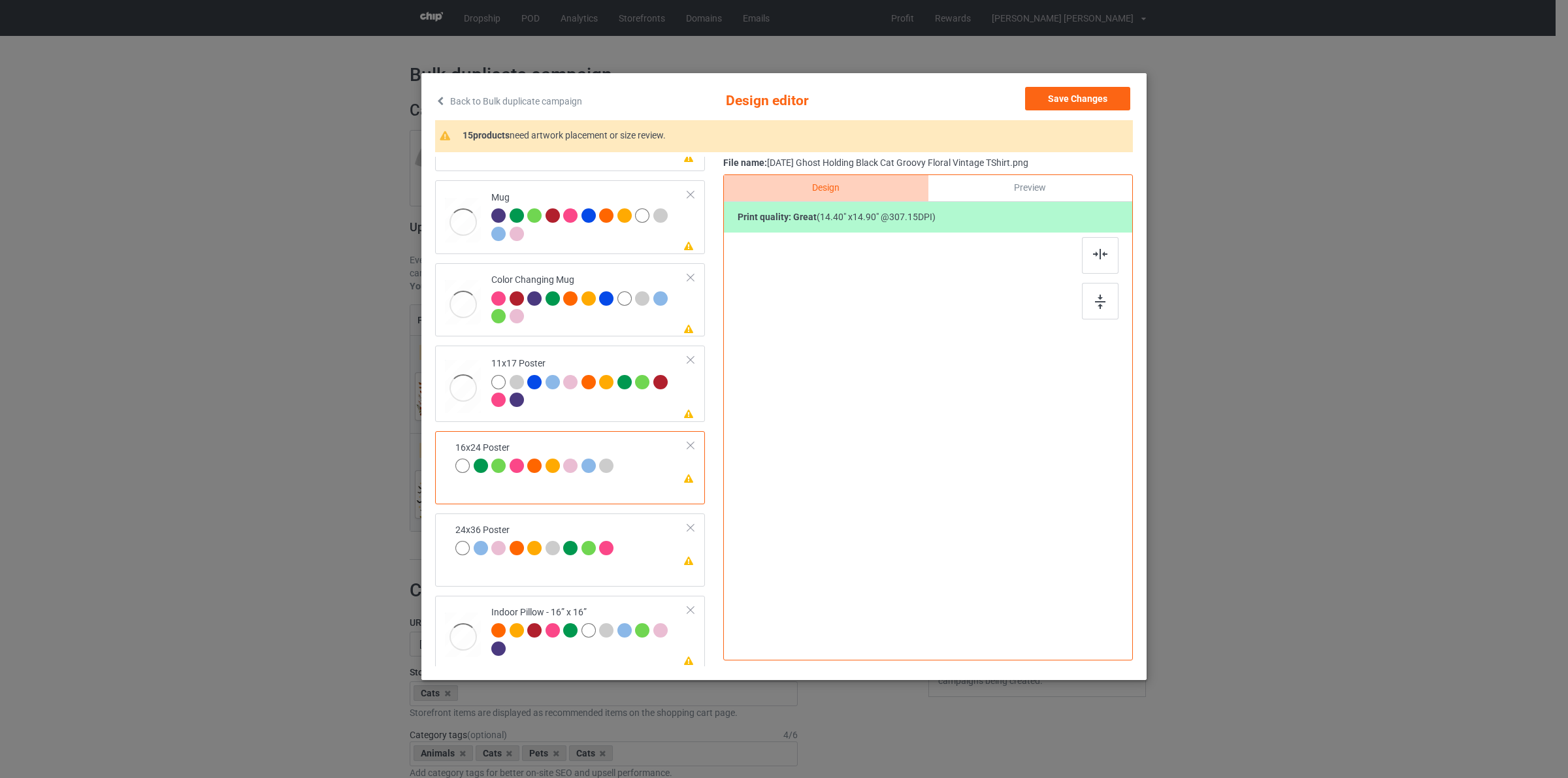
scroll to position [720, 0]
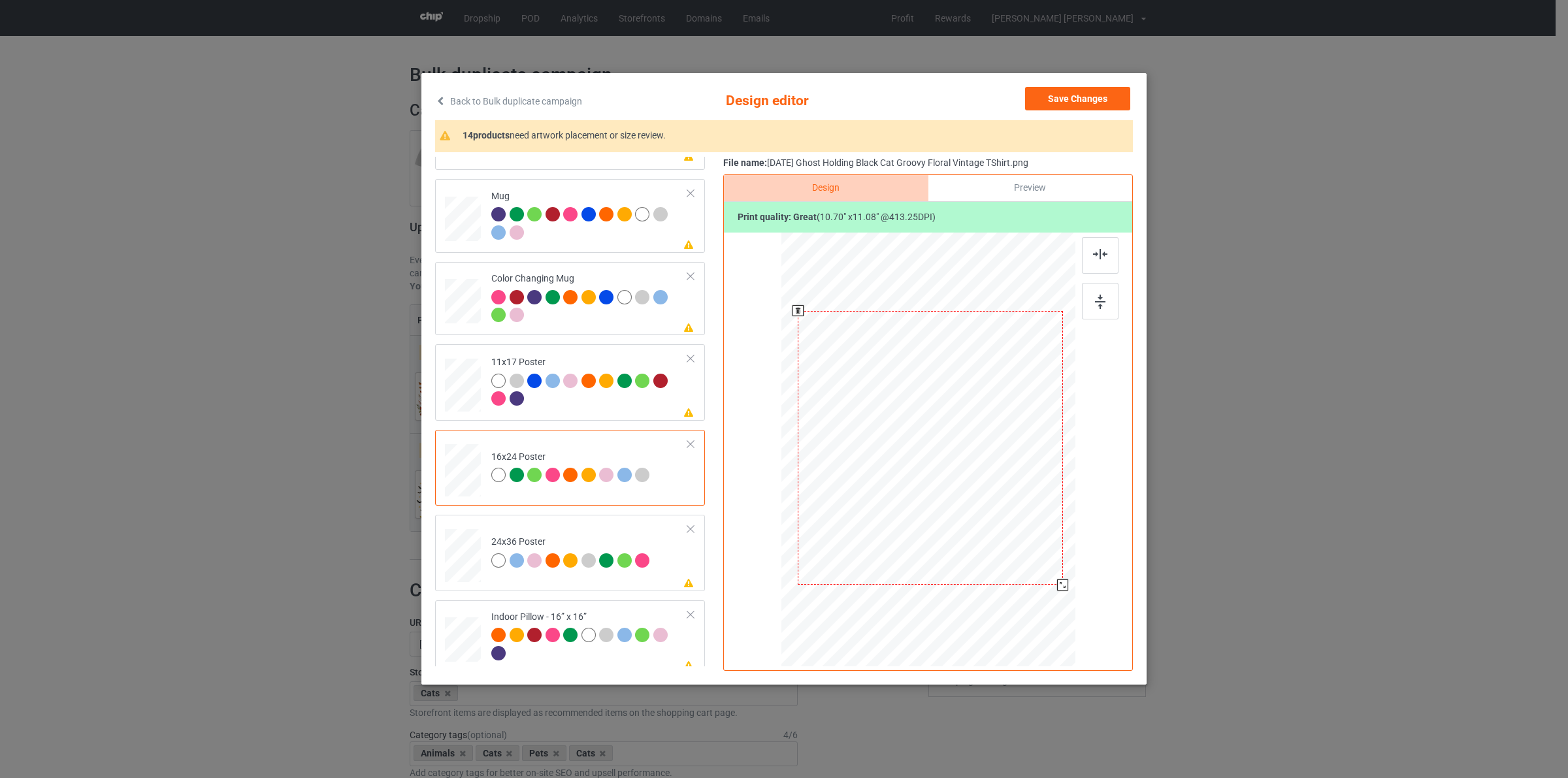
drag, startPoint x: 1011, startPoint y: 534, endPoint x: 1037, endPoint y: 605, distance: 75.6
click at [1037, 605] on div at bounding box center [930, 448] width 280 height 422
click at [500, 371] on div "11x17 Poster" at bounding box center [589, 380] width 196 height 49
click at [522, 206] on div "Mug" at bounding box center [589, 214] width 196 height 49
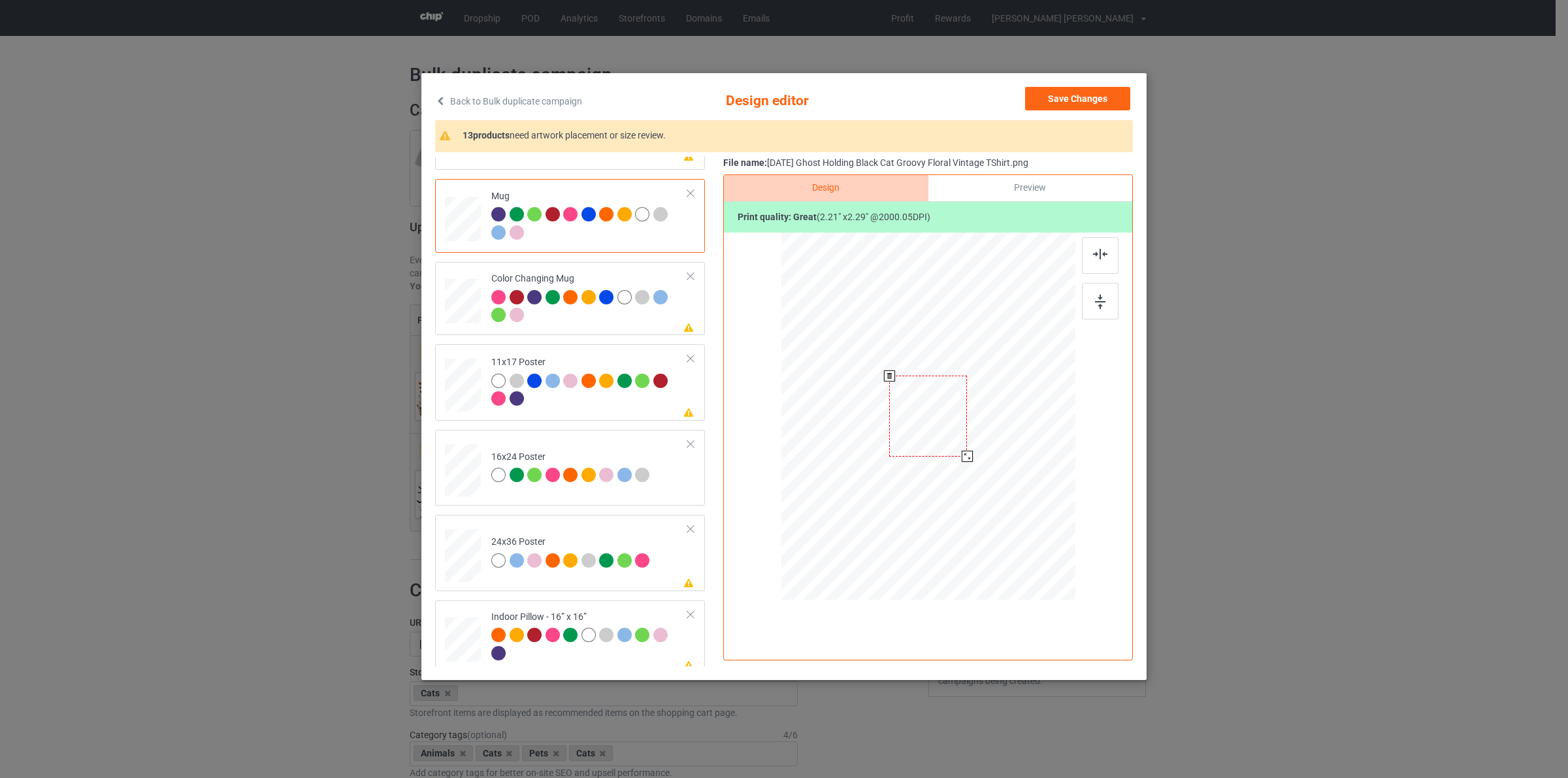
drag, startPoint x: 1018, startPoint y: 508, endPoint x: 981, endPoint y: 436, distance: 81.0
click at [981, 436] on div at bounding box center [928, 415] width 294 height 122
drag, startPoint x: 1016, startPoint y: 432, endPoint x: 1023, endPoint y: 433, distance: 7.1
click at [1023, 433] on div at bounding box center [1008, 421] width 78 height 80
click at [533, 636] on div at bounding box center [535, 635] width 15 height 15
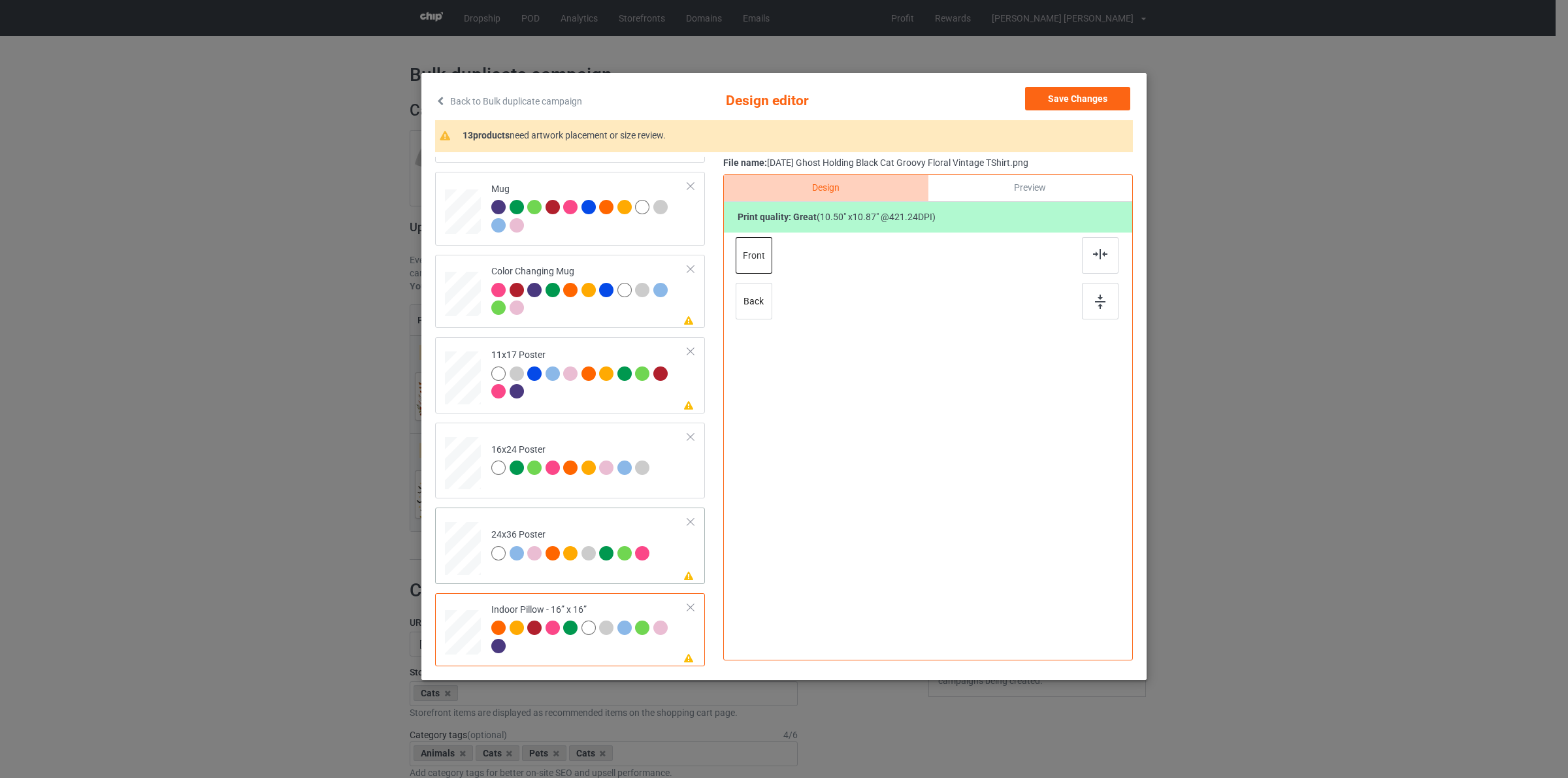
scroll to position [733, 0]
click at [1028, 520] on div at bounding box center [1029, 521] width 11 height 11
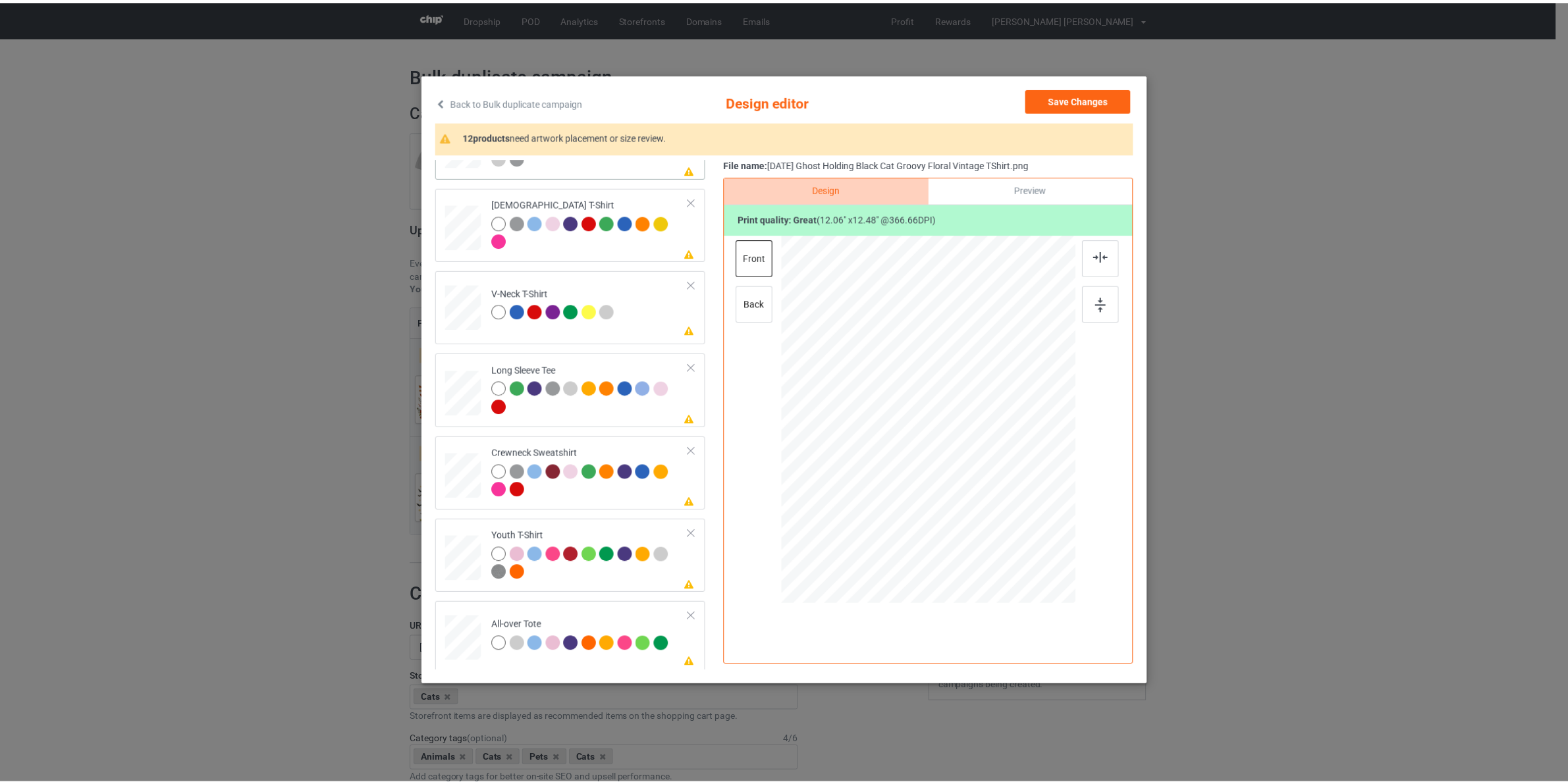
scroll to position [80, 0]
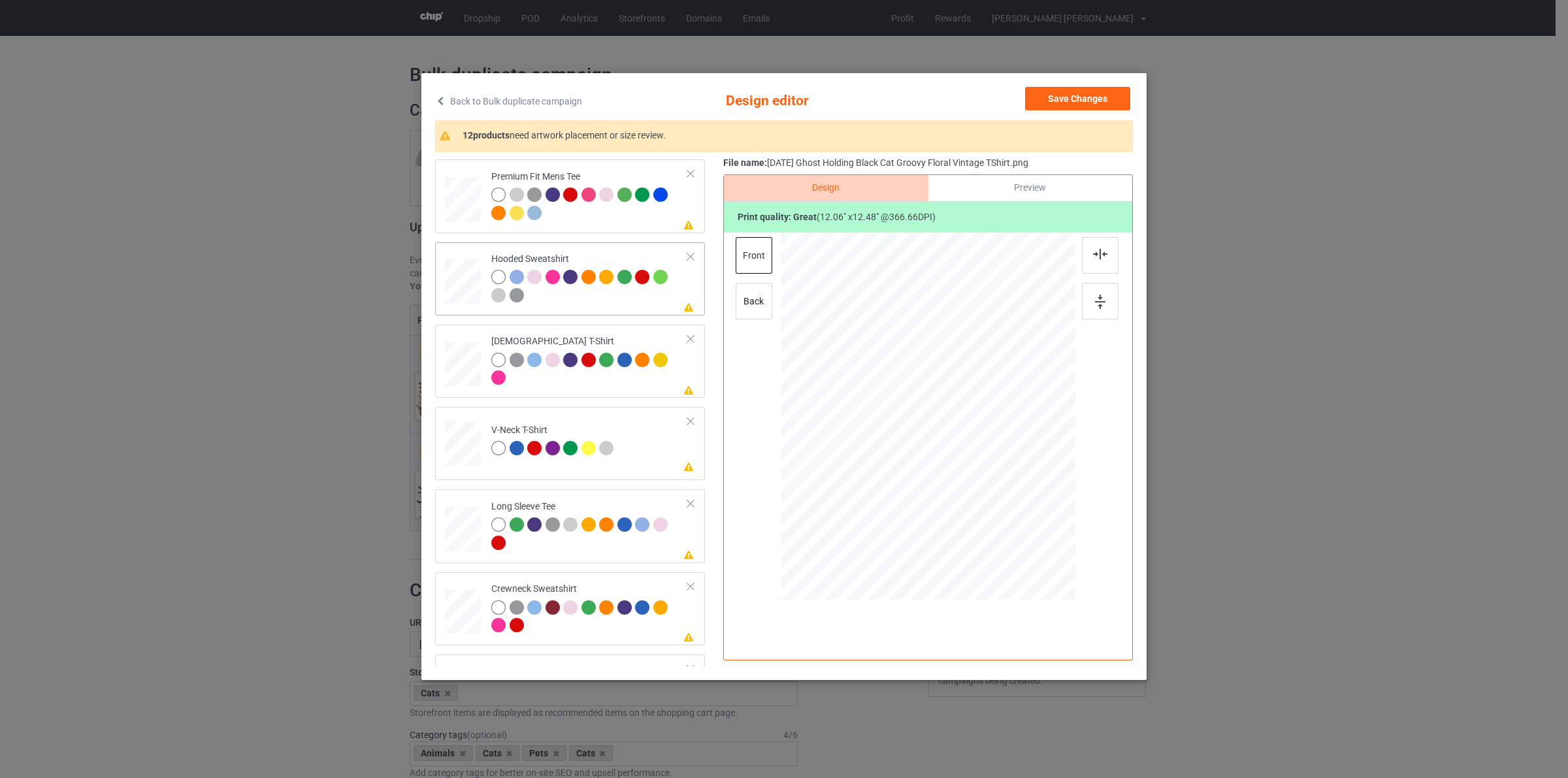
click at [464, 256] on td at bounding box center [464, 279] width 39 height 63
click at [1092, 94] on button "Save Changes" at bounding box center [1078, 99] width 106 height 24
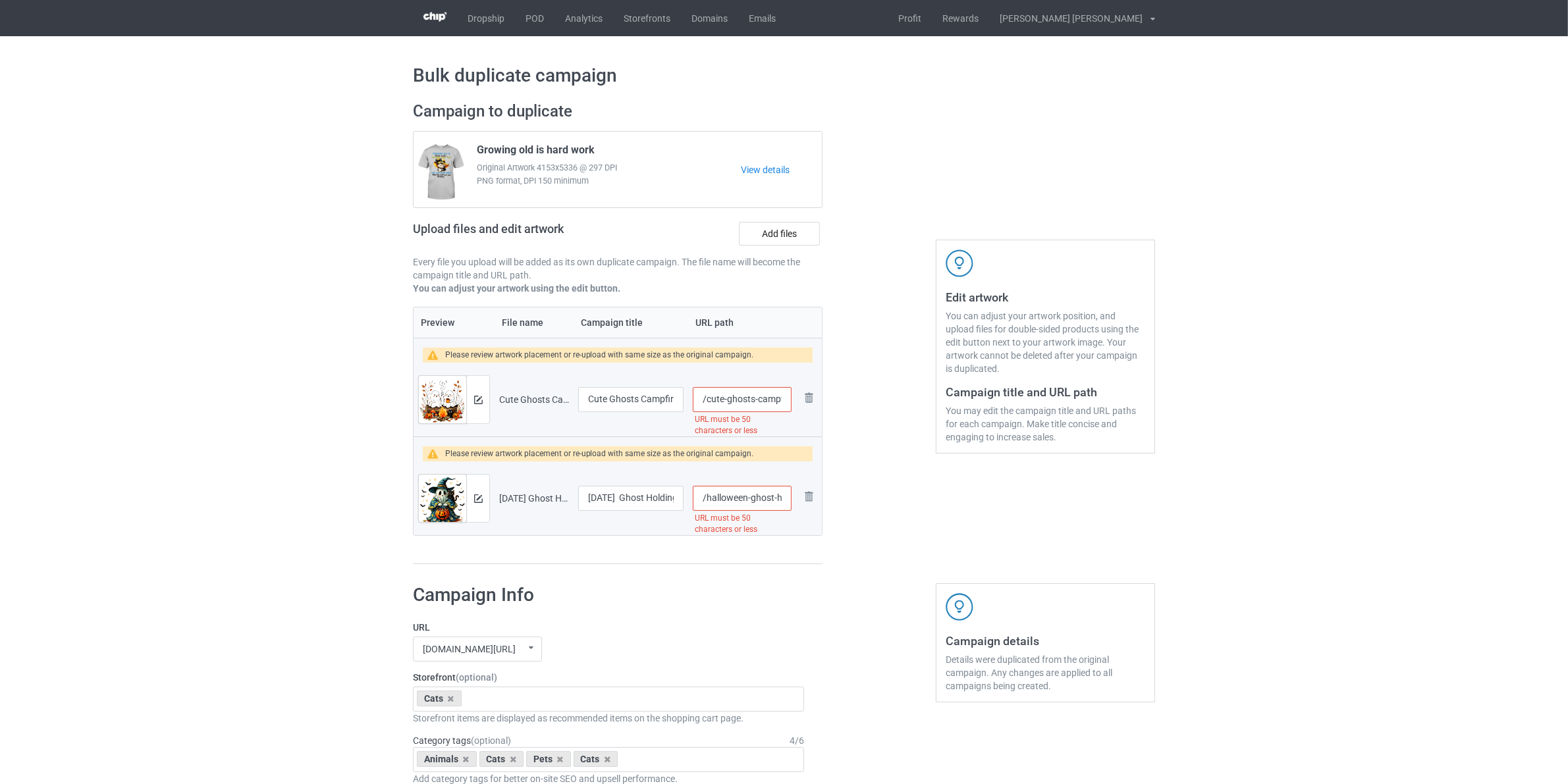
click at [707, 398] on input "/cute-ghosts-campfire-[DATE]-with-cats-and-pumpkins-tshirt" at bounding box center [742, 400] width 99 height 25
type input "/cats-cute-ghosts-campfire-[DATE]-with-cats-and-pumpkins-tshirt"
click at [707, 500] on input "/halloween-ghost-holding-black-cat-groovy-floral-vintage-tshirt" at bounding box center [742, 498] width 99 height 25
type input "/cats-[DATE]-ghost-holding-black-cat-groovy-floral-vintage-tshirt"
drag, startPoint x: 785, startPoint y: 403, endPoint x: 939, endPoint y: 421, distance: 155.0
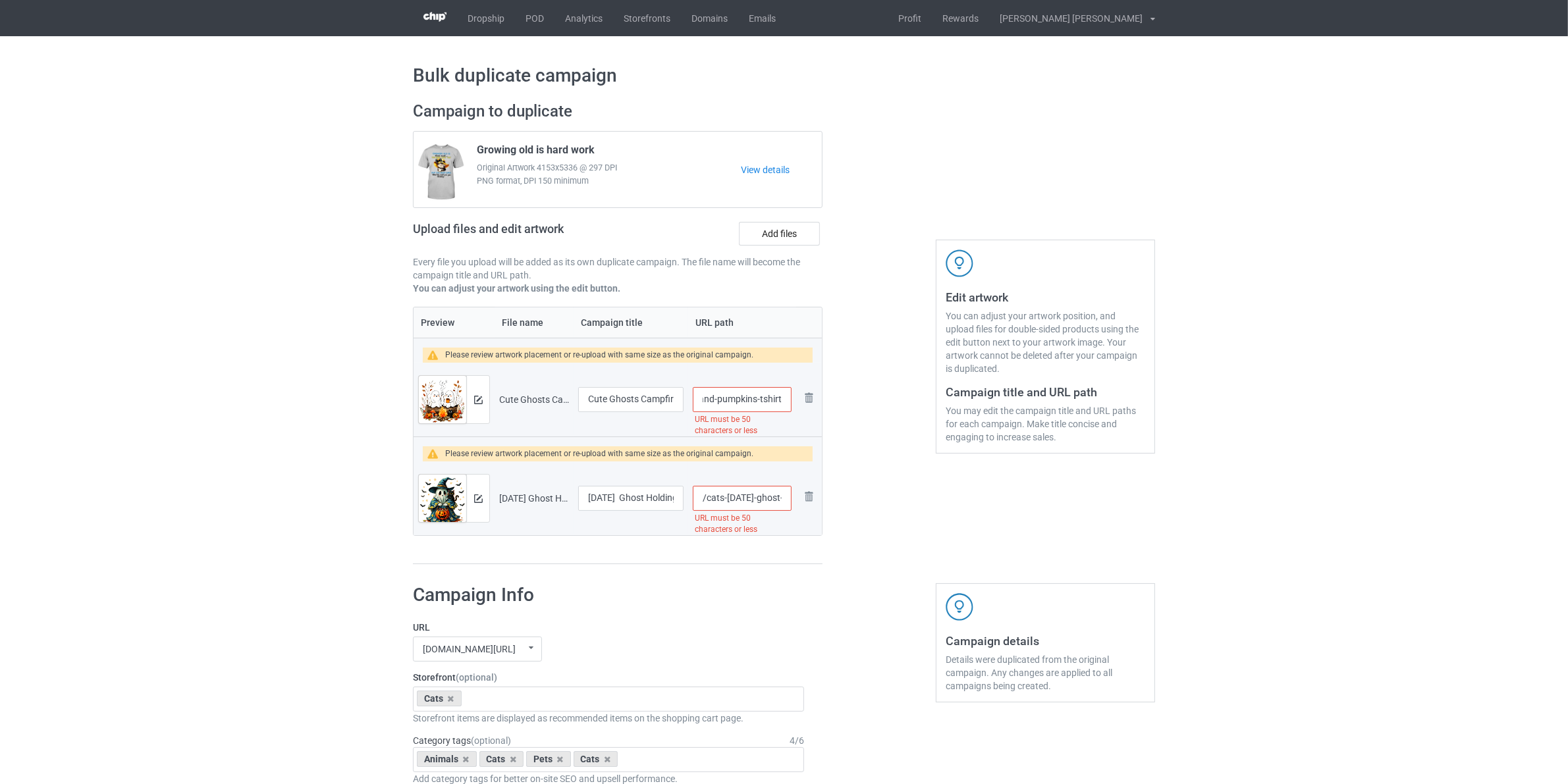
click at [936, 413] on div "Campaign to duplicate Growing old is hard work Original Artwork 4153x5336 @ 297…" at bounding box center [784, 333] width 760 height 482
type input "/cats-cute-ghosts-c"
drag, startPoint x: 788, startPoint y: 496, endPoint x: 909, endPoint y: 512, distance: 122.1
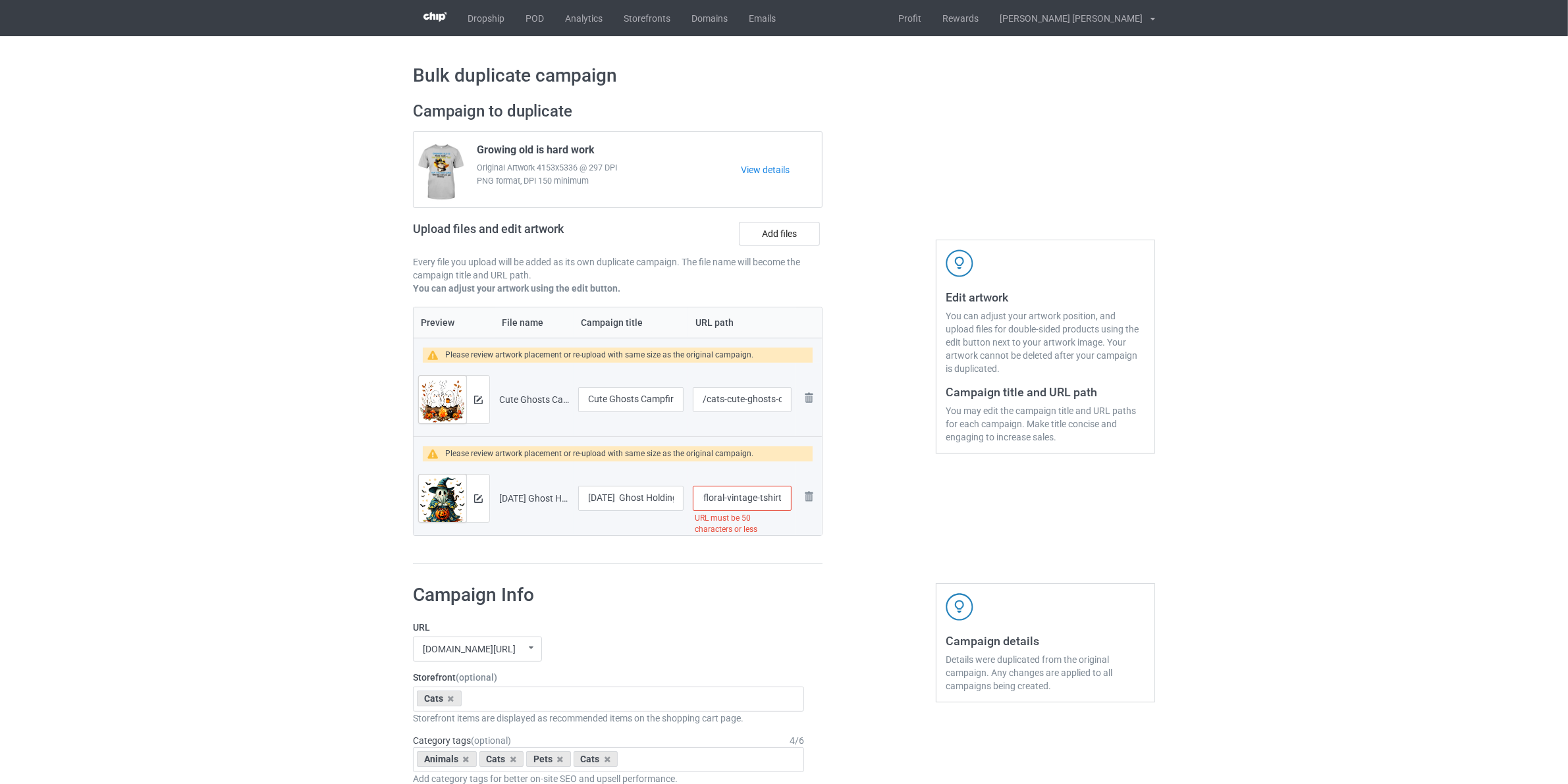
click at [903, 512] on div "Campaign to duplicate Growing old is hard work Original Artwork 4153x5336 @ 297…" at bounding box center [784, 333] width 760 height 482
type input "/cats-[DATE]-gho"
click at [1006, 478] on div "Edit artwork You can adjust your artwork position, and upload files for double-…" at bounding box center [1046, 333] width 238 height 482
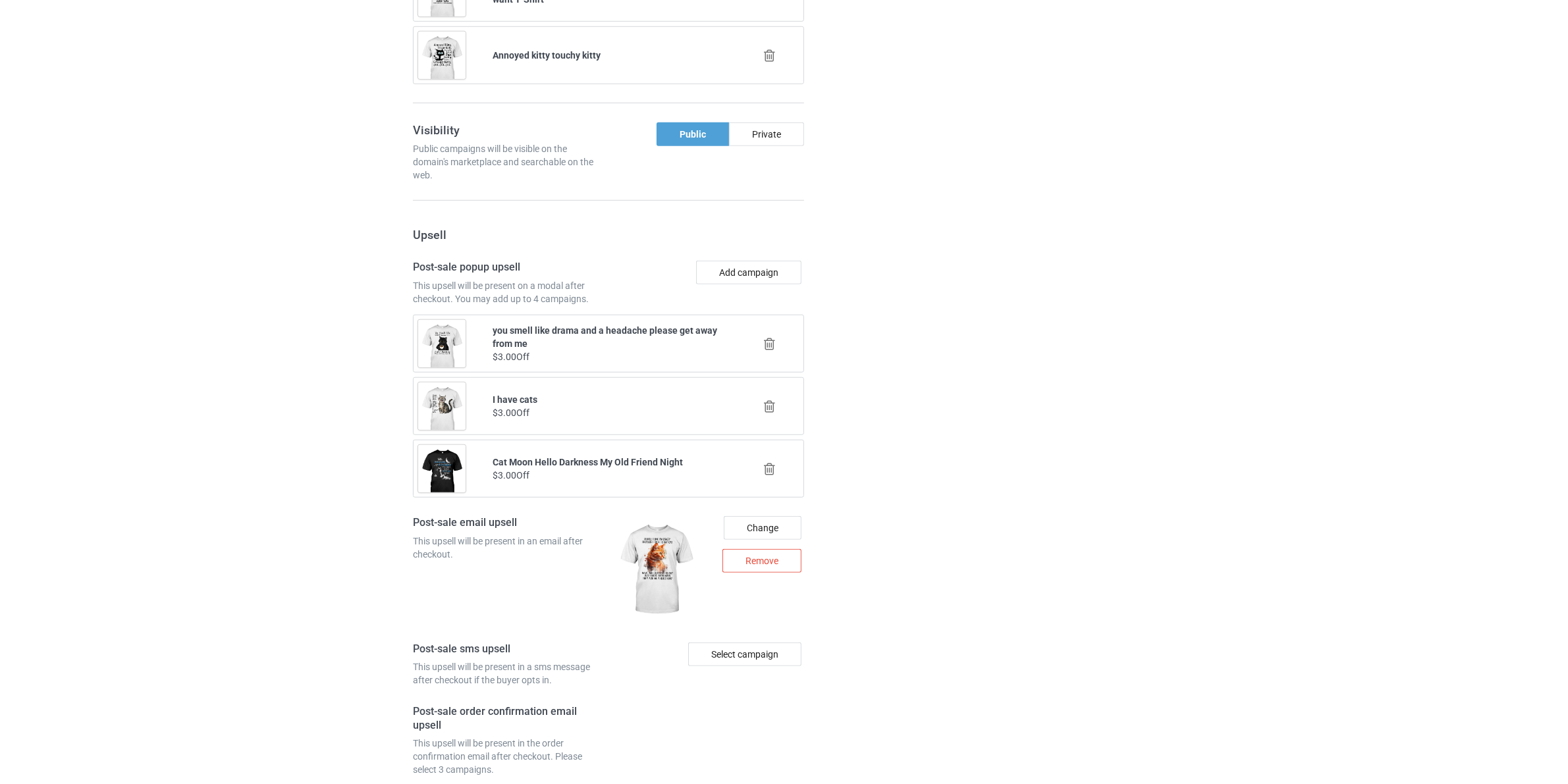
scroll to position [1664, 0]
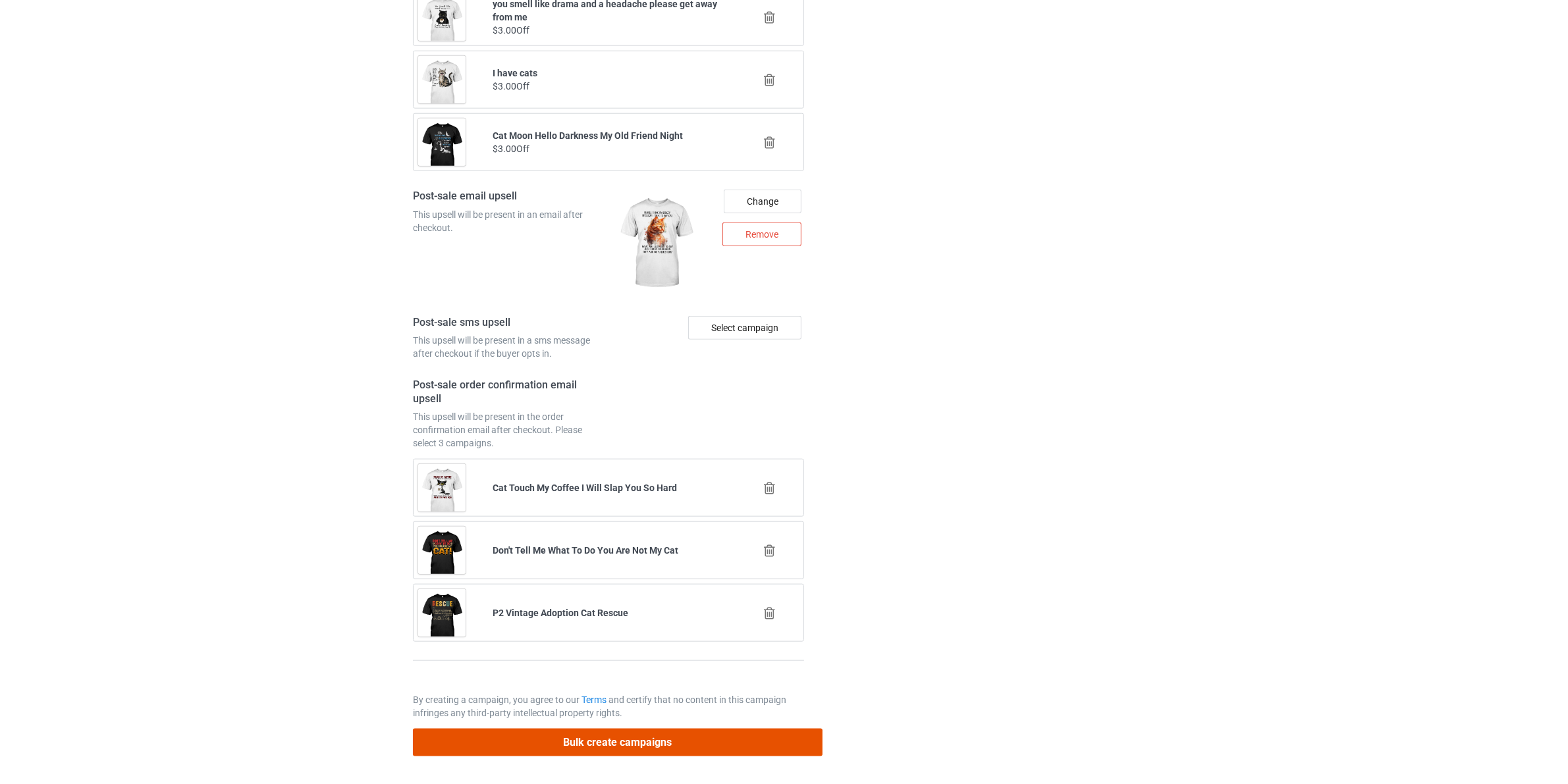
click at [751, 746] on button "Bulk create campaigns" at bounding box center [617, 742] width 409 height 27
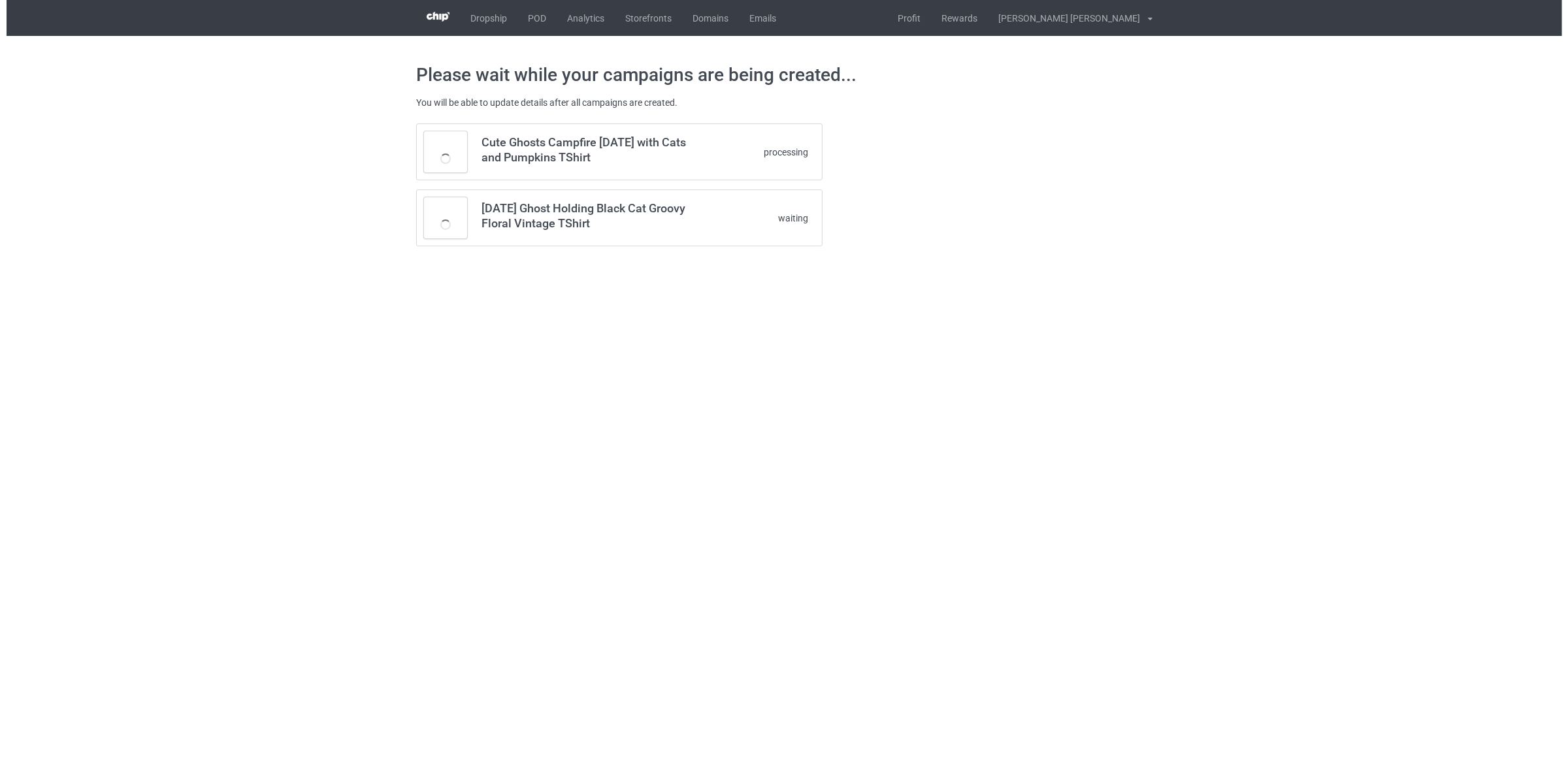
scroll to position [0, 0]
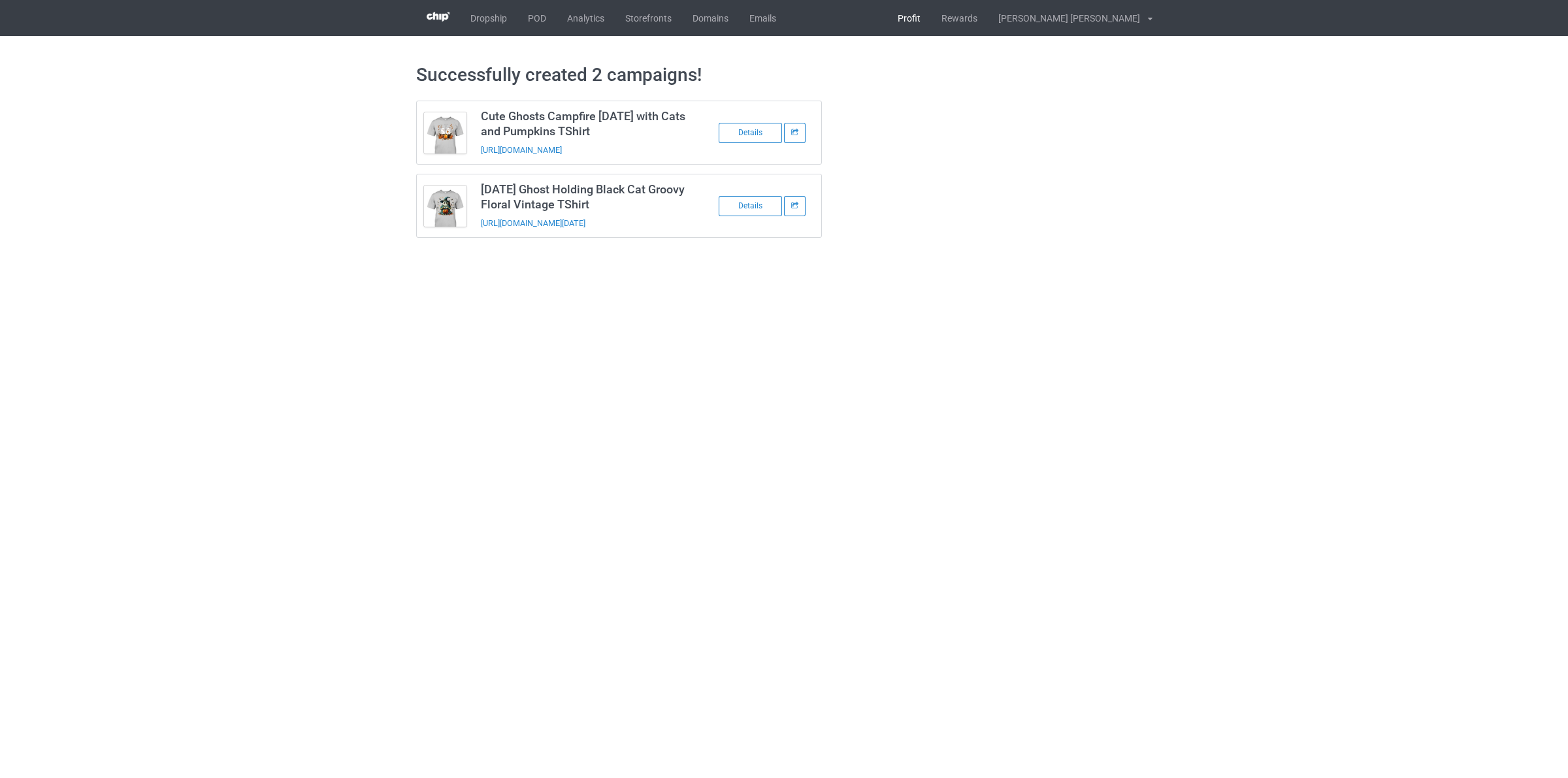
click at [931, 20] on link "Profit" at bounding box center [909, 18] width 44 height 36
